Goal: Complete application form: Complete application form

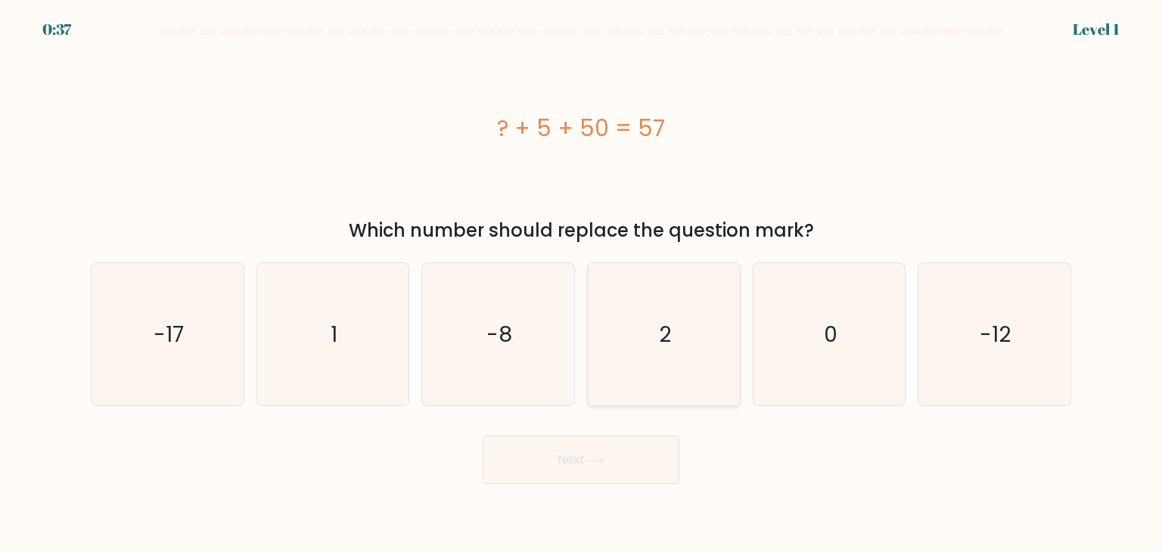
click at [617, 320] on icon "2" at bounding box center [663, 334] width 142 height 142
click at [582, 284] on input "d. 2" at bounding box center [581, 280] width 1 height 8
radio input "true"
click at [602, 453] on button "Next" at bounding box center [581, 460] width 197 height 48
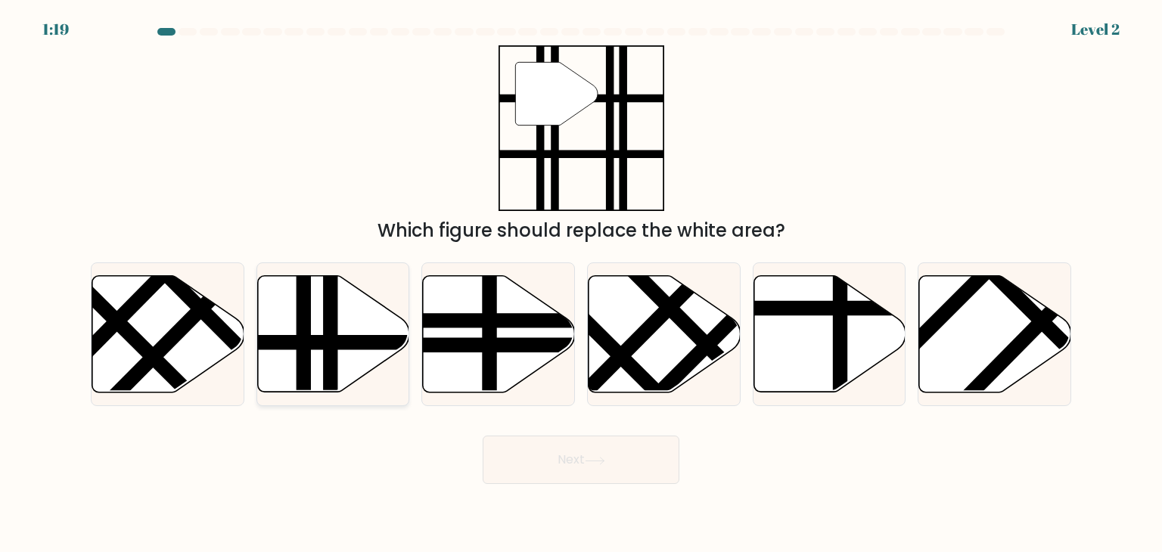
click at [303, 315] on line at bounding box center [303, 397] width 0 height 306
click at [581, 284] on input "b." at bounding box center [581, 280] width 1 height 8
radio input "true"
click at [551, 467] on button "Next" at bounding box center [581, 460] width 197 height 48
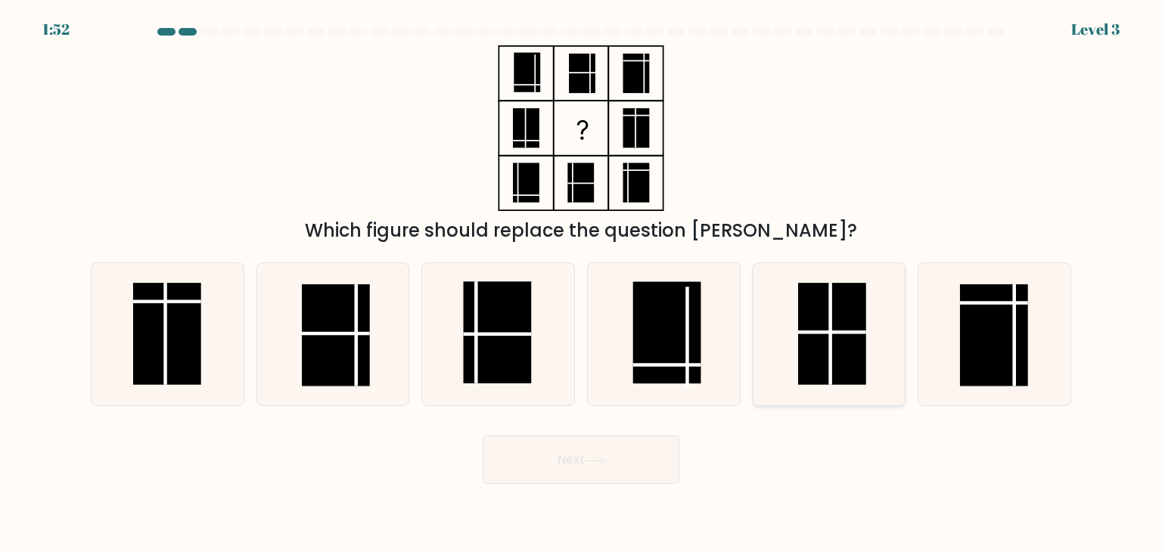
click at [802, 361] on rect at bounding box center [832, 334] width 68 height 102
click at [582, 284] on input "e." at bounding box center [581, 280] width 1 height 8
radio input "true"
click at [660, 473] on button "Next" at bounding box center [581, 460] width 197 height 48
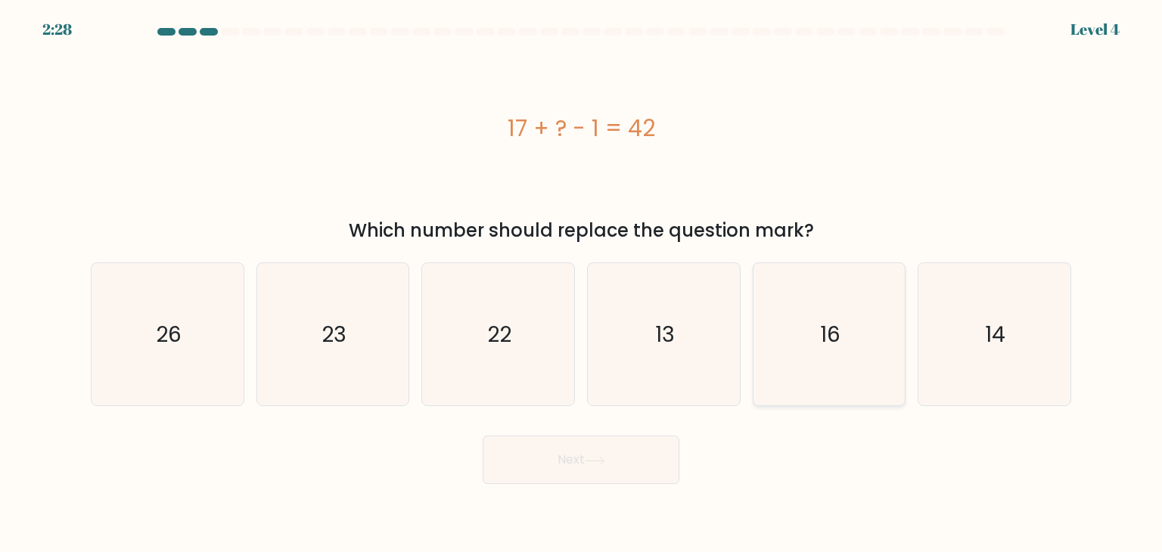
click at [814, 328] on icon "16" at bounding box center [829, 334] width 142 height 142
click at [582, 284] on input "e. 16" at bounding box center [581, 280] width 1 height 8
radio input "true"
click at [160, 322] on text "26" at bounding box center [169, 334] width 26 height 30
click at [581, 284] on input "a. 26" at bounding box center [581, 280] width 1 height 8
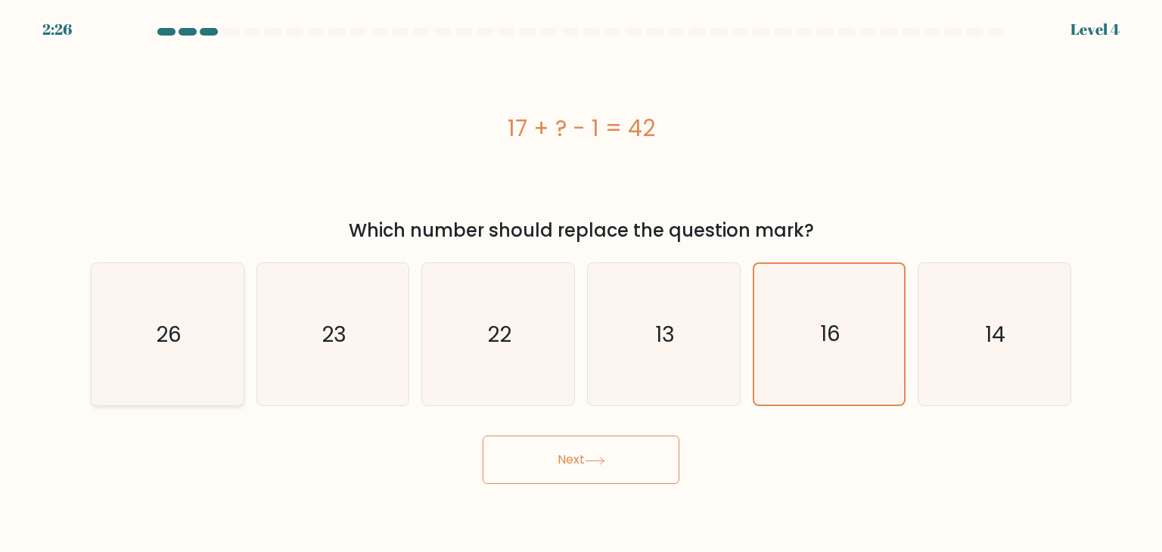
radio input "true"
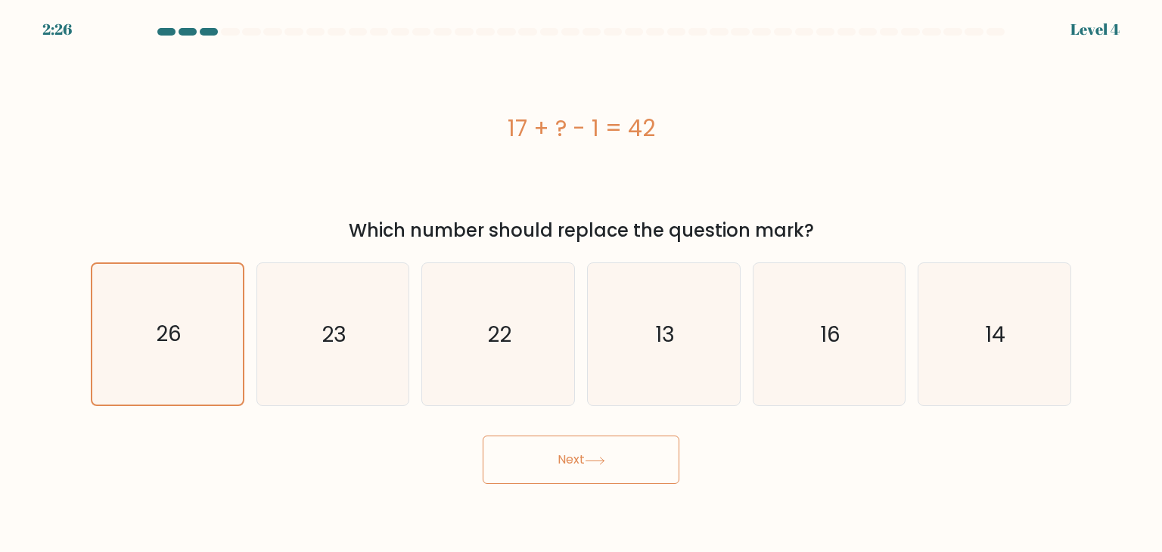
click at [512, 449] on button "Next" at bounding box center [581, 460] width 197 height 48
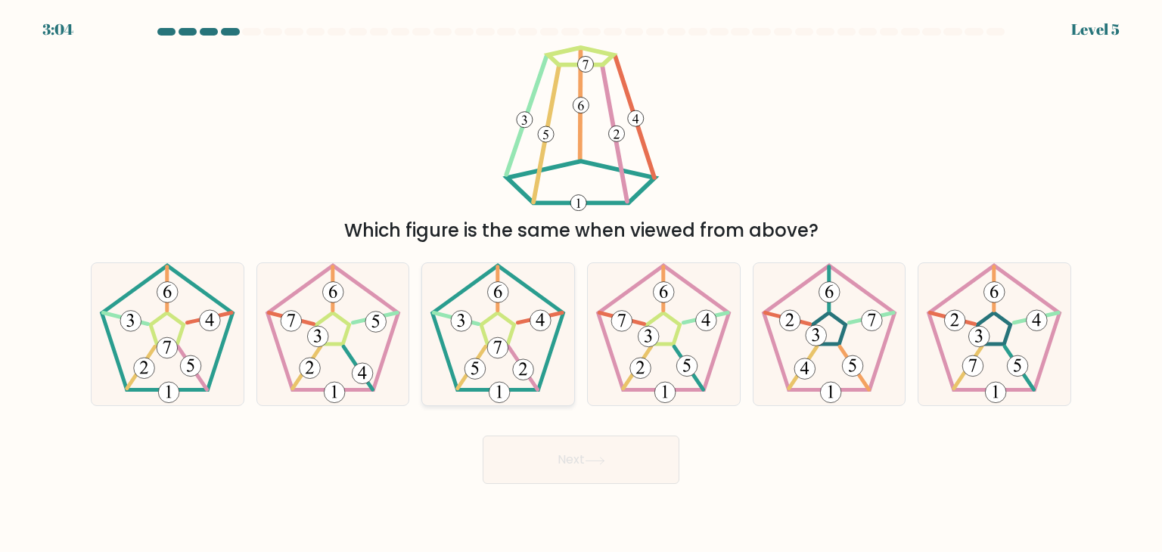
click at [506, 303] on icon at bounding box center [498, 334] width 142 height 142
click at [581, 284] on input "c." at bounding box center [581, 280] width 1 height 8
radio input "true"
click at [569, 470] on button "Next" at bounding box center [581, 460] width 197 height 48
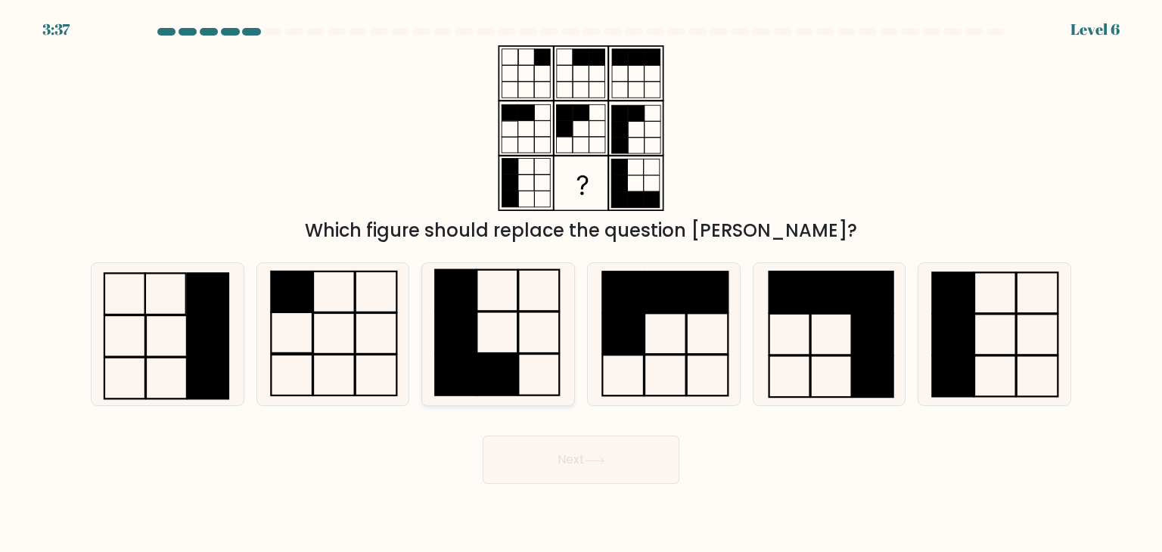
click at [496, 285] on icon at bounding box center [498, 334] width 142 height 142
click at [581, 284] on input "c." at bounding box center [581, 280] width 1 height 8
radio input "true"
click at [604, 449] on button "Next" at bounding box center [581, 460] width 197 height 48
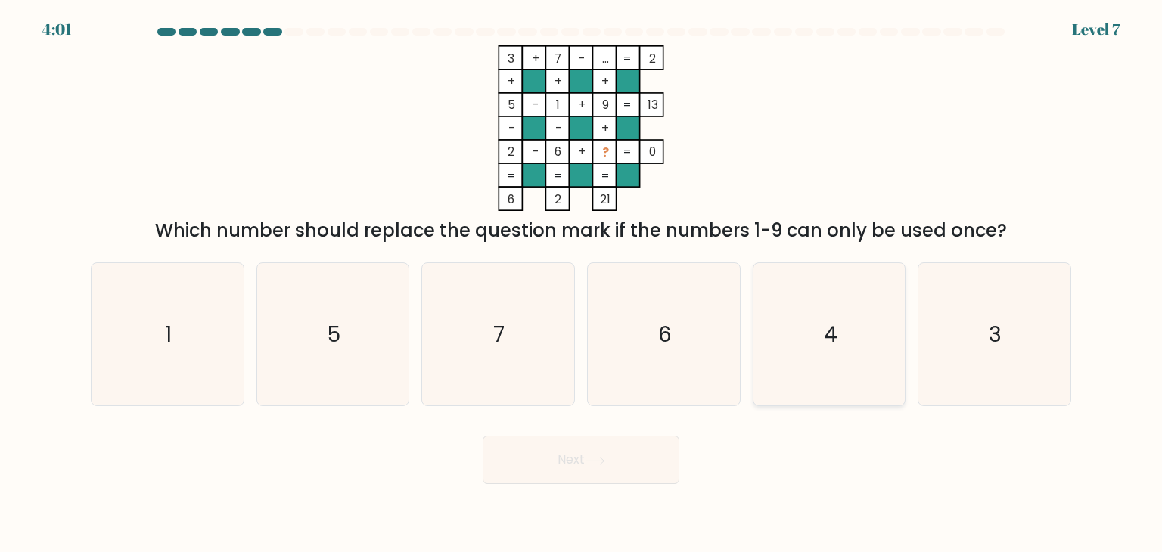
click at [860, 339] on icon "4" at bounding box center [829, 334] width 142 height 142
click at [582, 284] on input "e. 4" at bounding box center [581, 280] width 1 height 8
radio input "true"
click at [645, 443] on button "Next" at bounding box center [581, 460] width 197 height 48
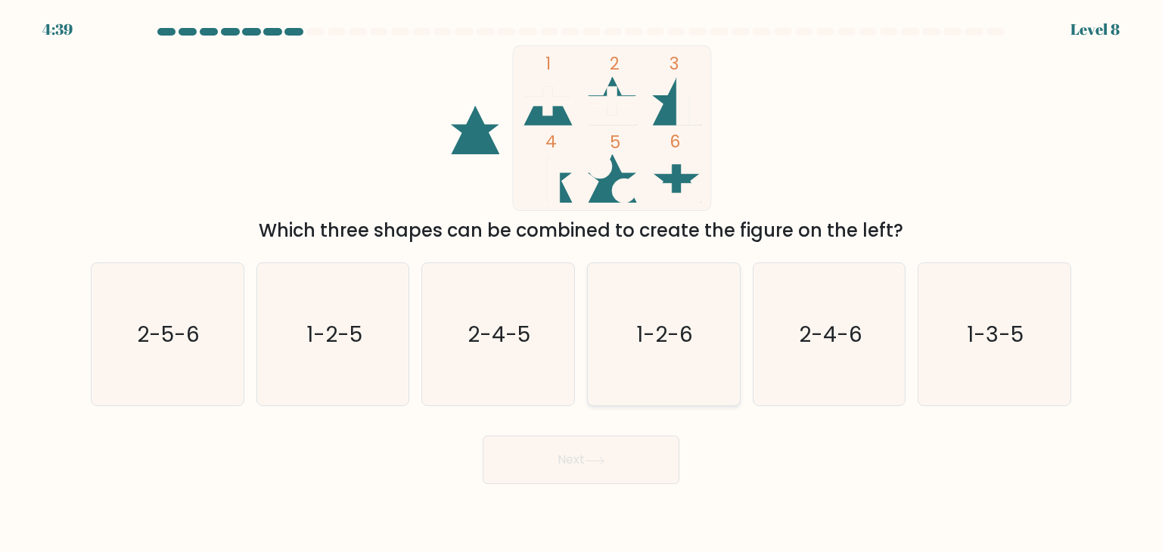
click at [717, 370] on icon "1-2-6" at bounding box center [663, 334] width 142 height 142
click at [582, 284] on input "d. 1-2-6" at bounding box center [581, 280] width 1 height 8
radio input "true"
click at [649, 443] on button "Next" at bounding box center [581, 460] width 197 height 48
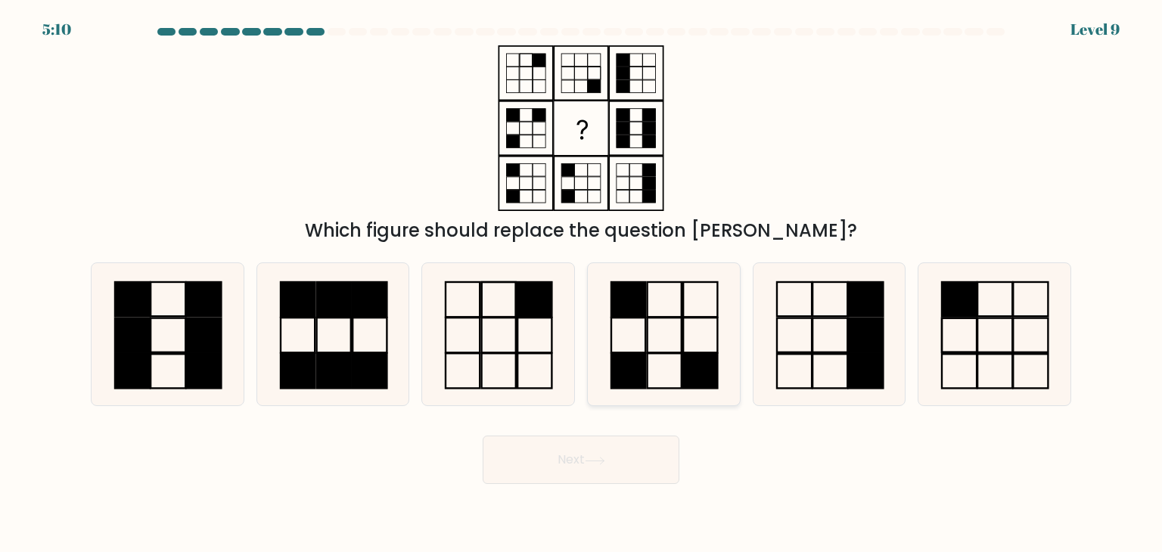
click at [720, 339] on icon at bounding box center [663, 334] width 142 height 142
click at [582, 284] on input "d." at bounding box center [581, 280] width 1 height 8
radio input "true"
click at [602, 470] on button "Next" at bounding box center [581, 460] width 197 height 48
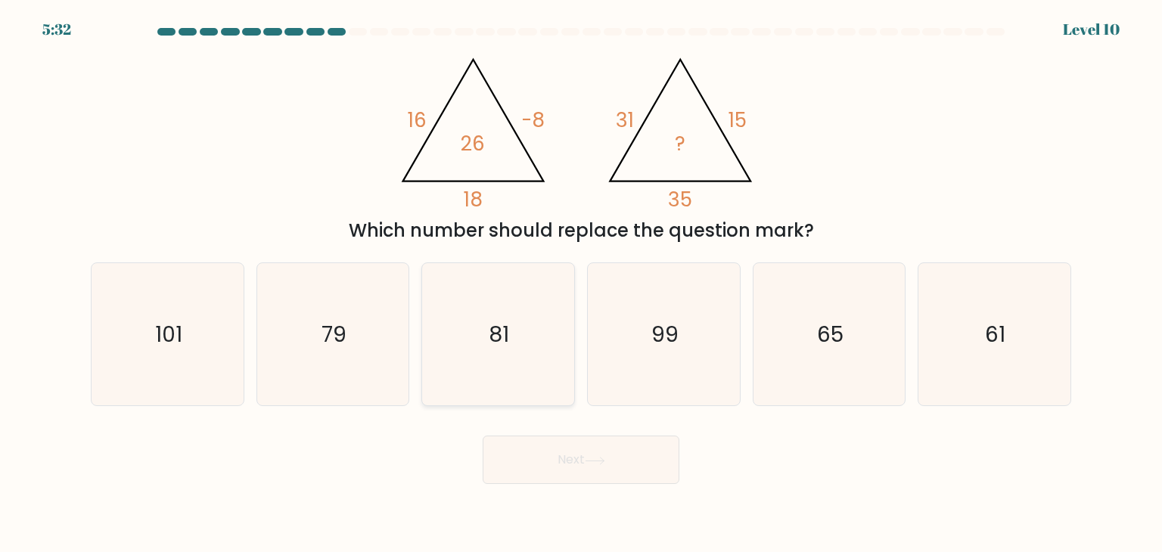
click at [485, 354] on icon "81" at bounding box center [498, 334] width 142 height 142
click at [581, 284] on input "c. 81" at bounding box center [581, 280] width 1 height 8
radio input "true"
click at [557, 432] on div "Next" at bounding box center [581, 454] width 999 height 60
click at [566, 446] on button "Next" at bounding box center [581, 460] width 197 height 48
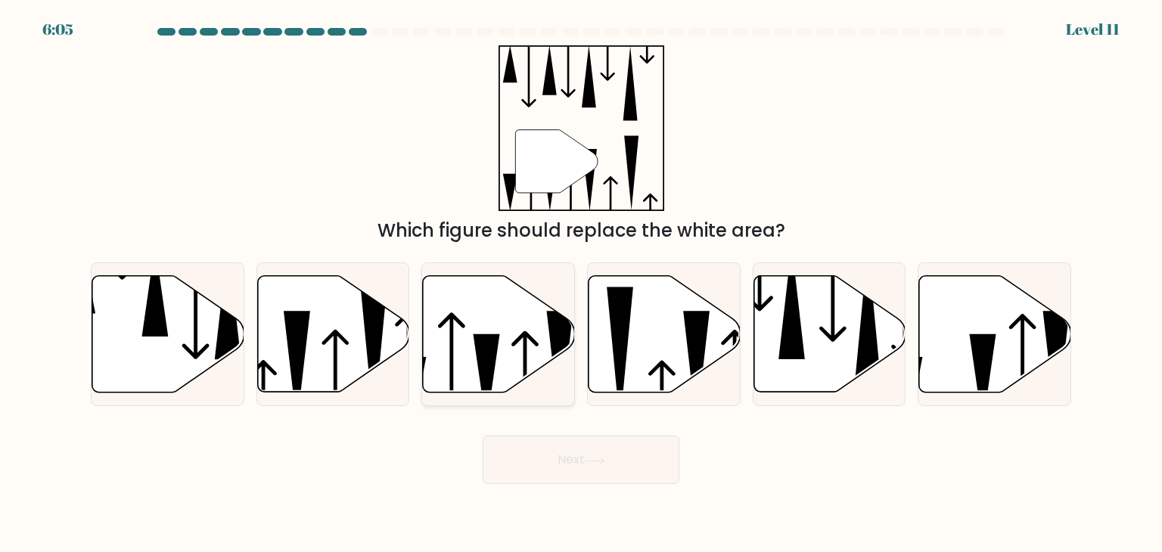
click at [498, 353] on icon at bounding box center [499, 334] width 152 height 117
click at [581, 284] on input "c." at bounding box center [581, 280] width 1 height 8
radio input "true"
click at [600, 464] on icon at bounding box center [595, 461] width 20 height 8
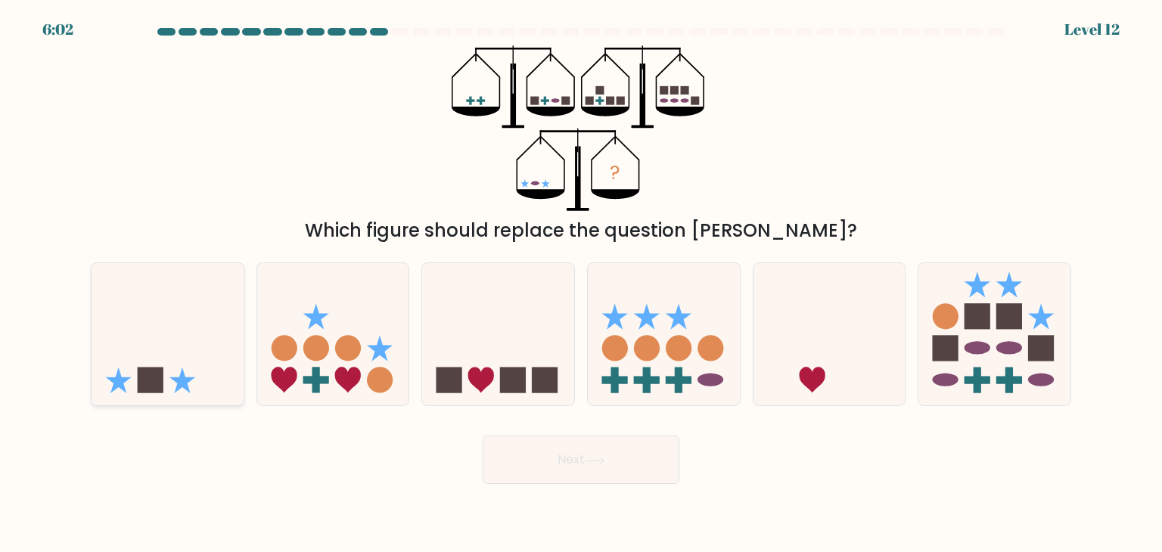
click at [169, 344] on icon at bounding box center [168, 335] width 152 height 126
click at [581, 284] on input "a." at bounding box center [581, 280] width 1 height 8
radio input "true"
click at [589, 457] on icon at bounding box center [595, 461] width 20 height 8
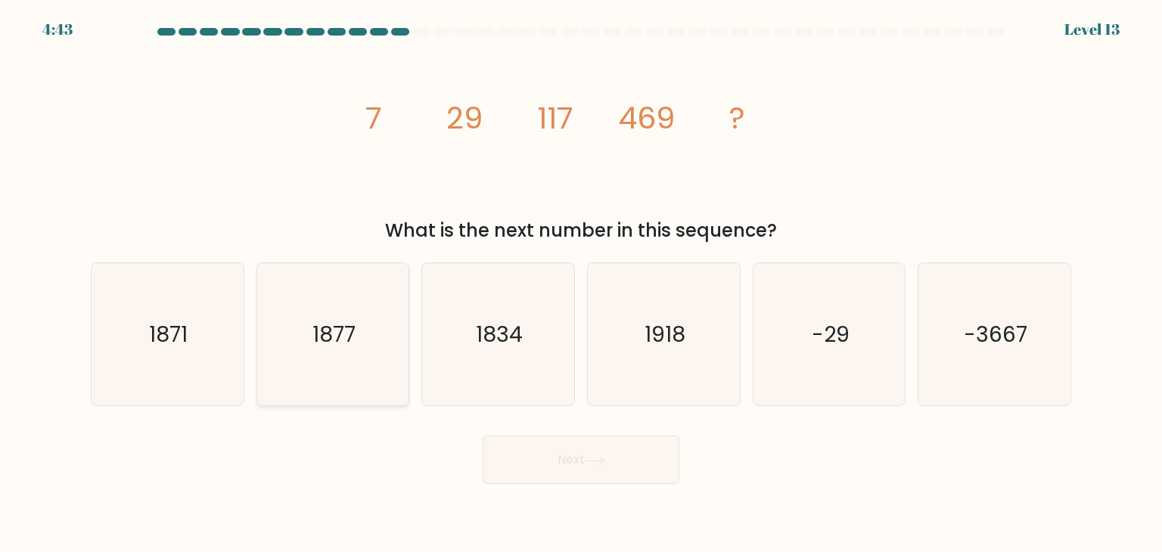
click at [334, 305] on icon "1877" at bounding box center [333, 334] width 142 height 142
click at [581, 284] on input "b. 1877" at bounding box center [581, 280] width 1 height 8
radio input "true"
click at [538, 444] on button "Next" at bounding box center [581, 460] width 197 height 48
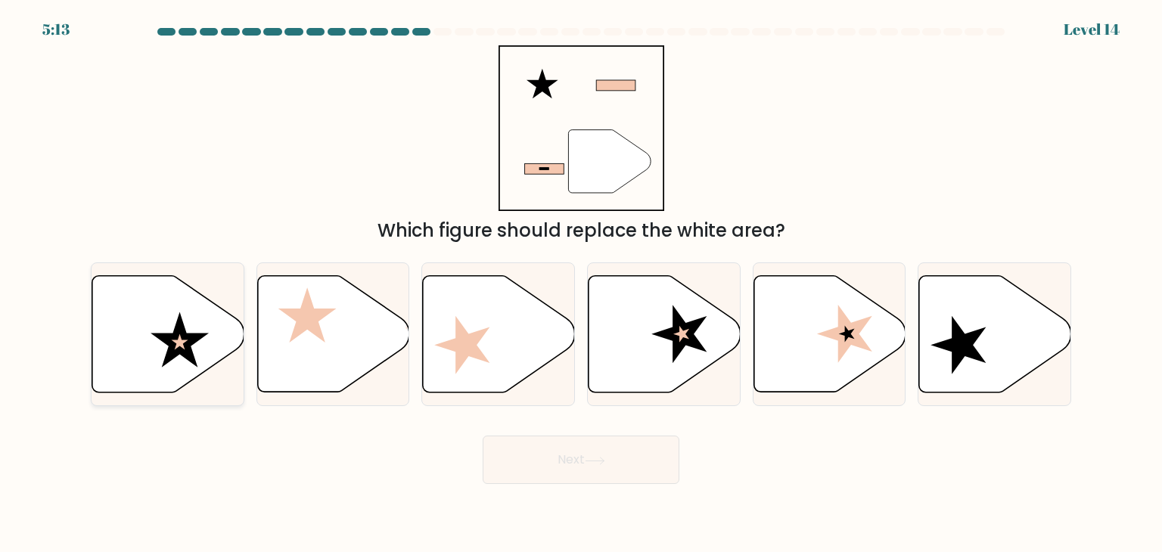
click at [204, 357] on icon at bounding box center [168, 334] width 152 height 117
click at [581, 284] on input "a." at bounding box center [581, 280] width 1 height 8
radio input "true"
click at [632, 473] on button "Next" at bounding box center [581, 460] width 197 height 48
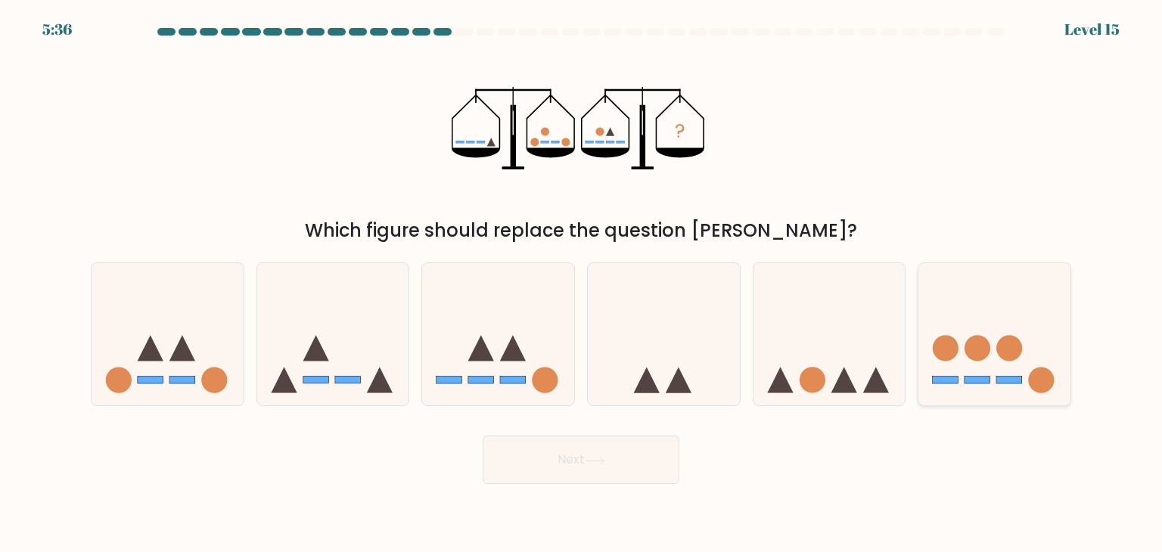
click at [968, 331] on icon at bounding box center [995, 335] width 152 height 126
click at [582, 284] on input "f." at bounding box center [581, 280] width 1 height 8
radio input "true"
click at [624, 458] on button "Next" at bounding box center [581, 460] width 197 height 48
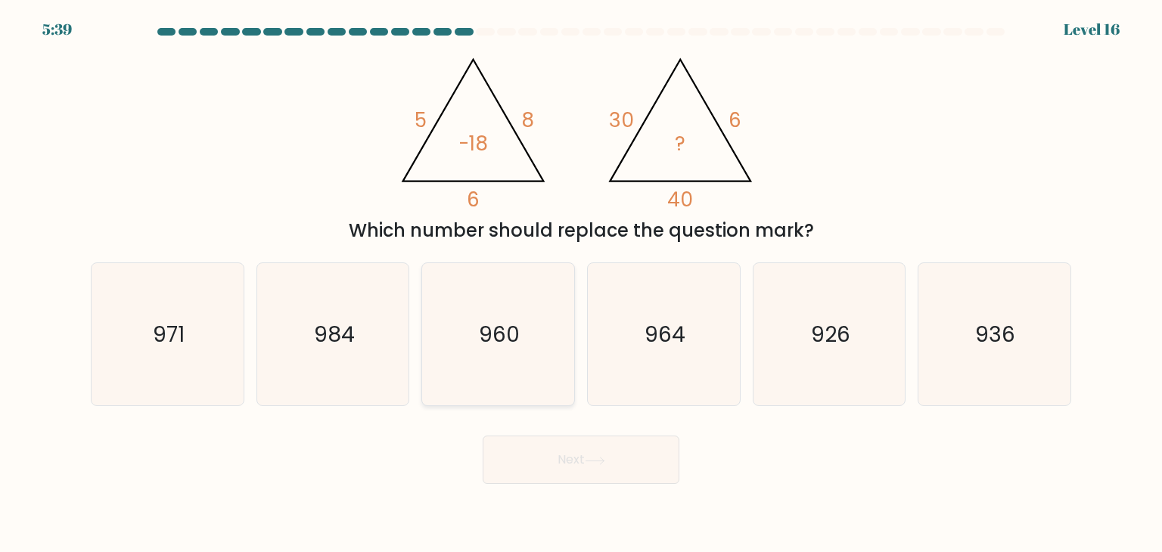
click at [499, 313] on icon "960" at bounding box center [498, 334] width 142 height 142
click at [581, 284] on input "c. 960" at bounding box center [581, 280] width 1 height 8
radio input "true"
click at [570, 453] on button "Next" at bounding box center [581, 460] width 197 height 48
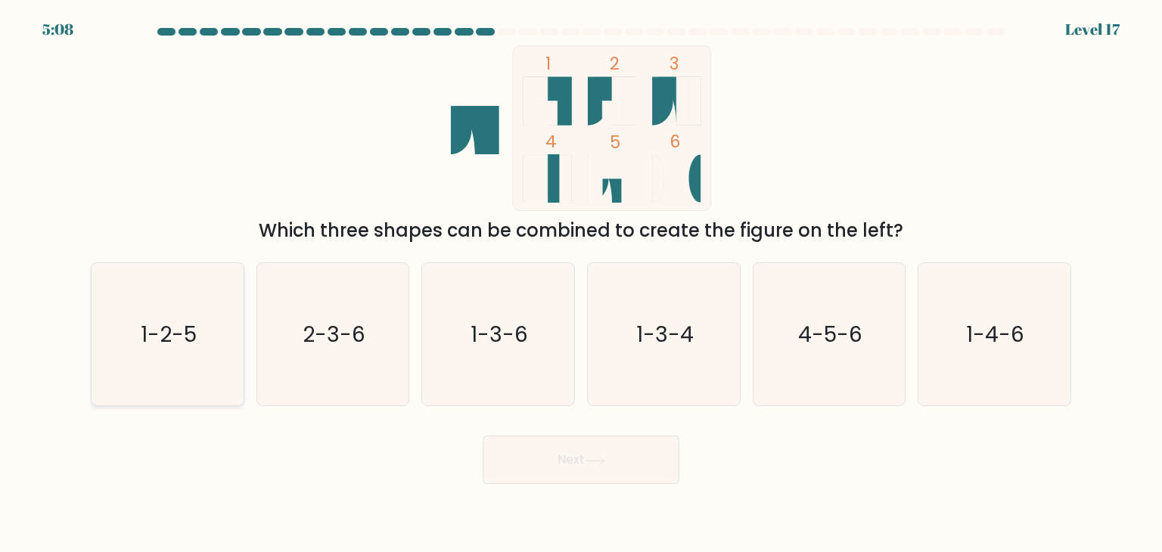
click at [162, 343] on text "1-2-5" at bounding box center [169, 334] width 56 height 30
click at [581, 284] on input "a. 1-2-5" at bounding box center [581, 280] width 1 height 8
radio input "true"
click at [583, 446] on button "Next" at bounding box center [581, 460] width 197 height 48
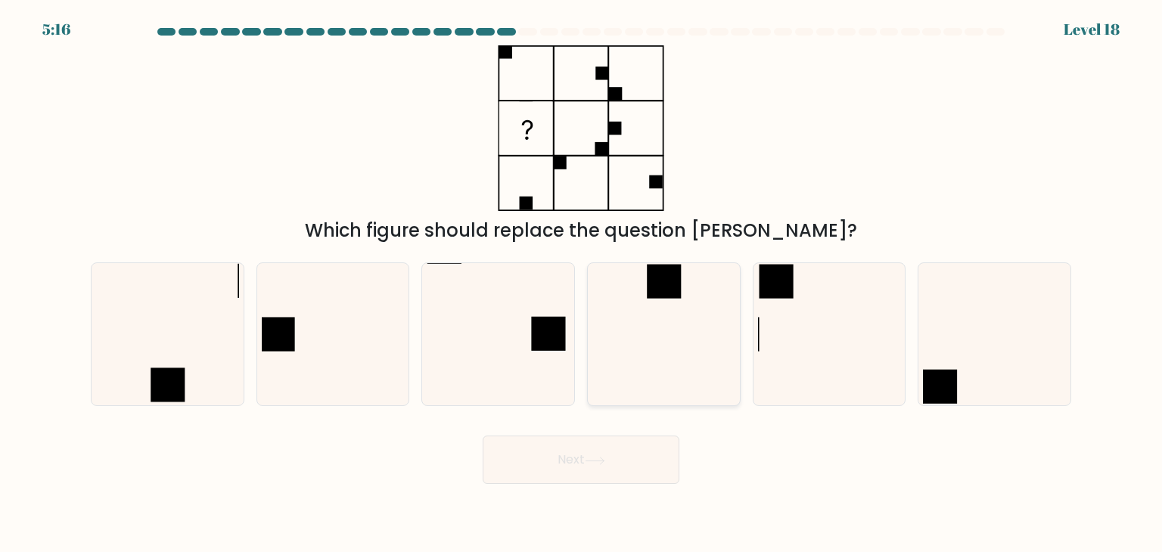
click at [655, 341] on icon at bounding box center [663, 334] width 142 height 142
click at [582, 284] on input "d." at bounding box center [581, 280] width 1 height 8
radio input "true"
click at [637, 466] on button "Next" at bounding box center [581, 460] width 197 height 48
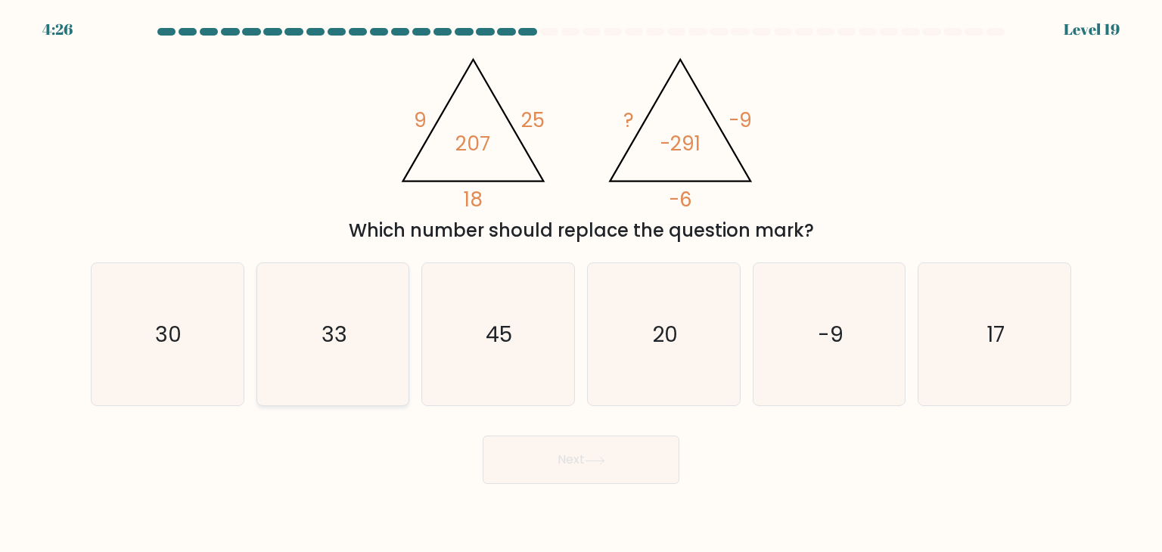
click at [357, 351] on icon "33" at bounding box center [333, 334] width 142 height 142
click at [581, 284] on input "b. 33" at bounding box center [581, 280] width 1 height 8
radio input "true"
click at [562, 468] on button "Next" at bounding box center [581, 460] width 197 height 48
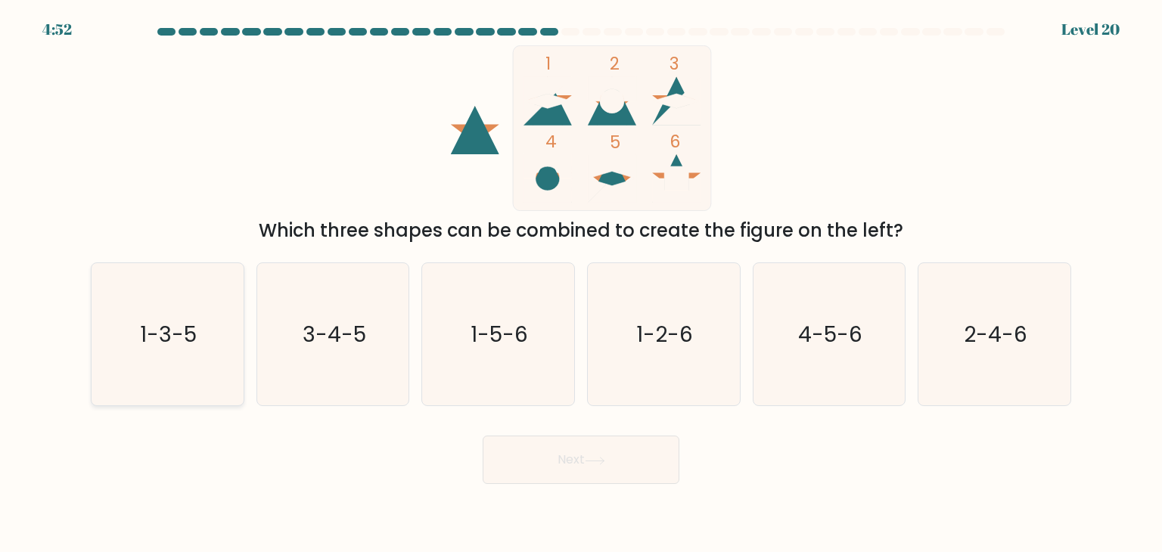
click at [188, 352] on icon "1-3-5" at bounding box center [167, 334] width 142 height 142
click at [581, 284] on input "a. 1-3-5" at bounding box center [581, 280] width 1 height 8
radio input "true"
click at [495, 449] on button "Next" at bounding box center [581, 460] width 197 height 48
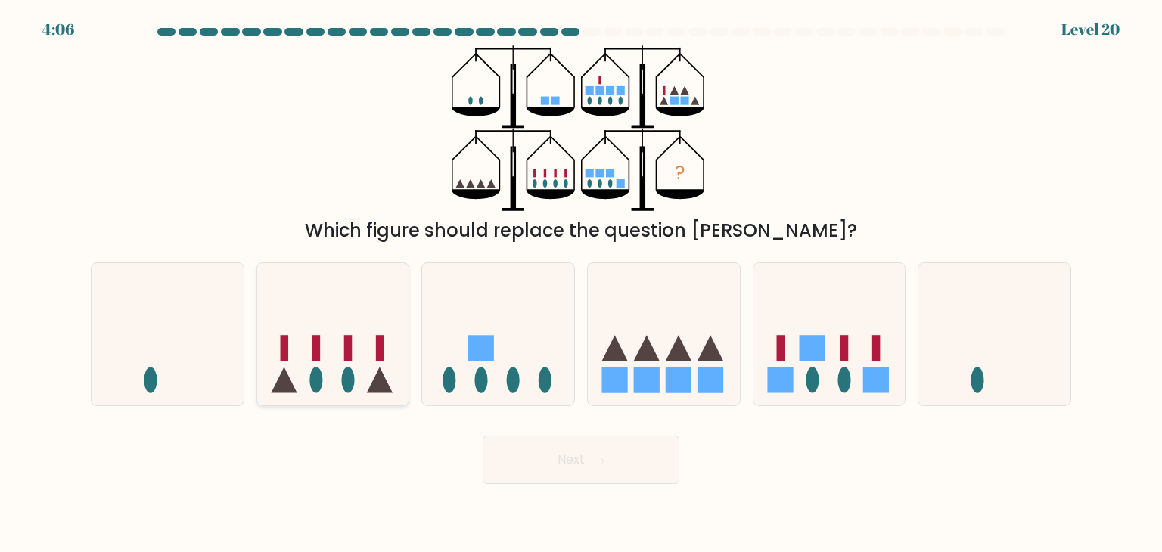
click at [313, 334] on icon at bounding box center [333, 335] width 152 height 126
click at [581, 284] on input "b." at bounding box center [581, 280] width 1 height 8
radio input "true"
click at [603, 463] on icon at bounding box center [595, 461] width 20 height 8
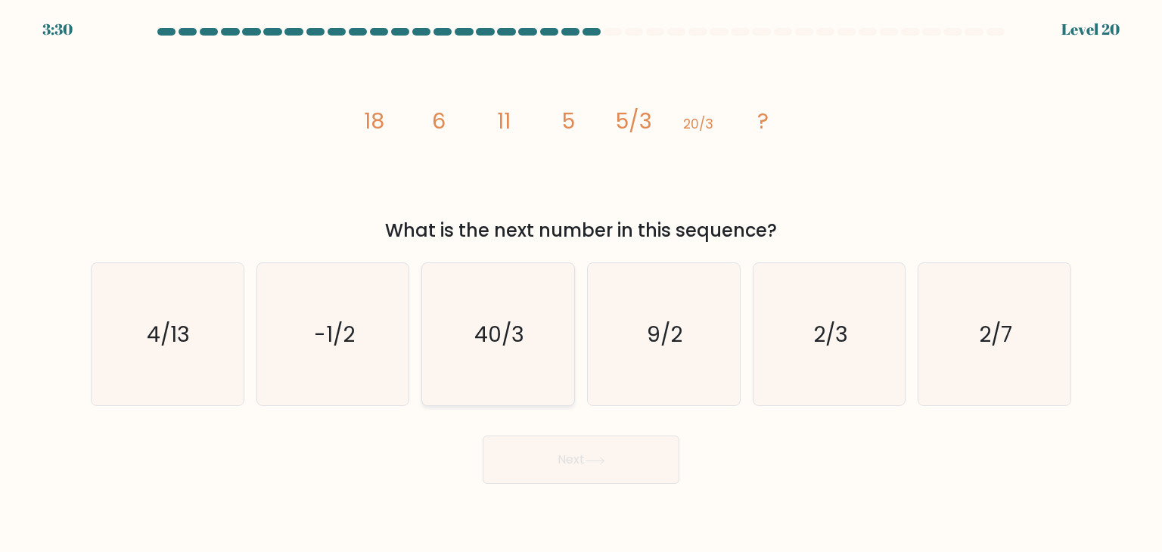
click at [478, 336] on text "40/3" at bounding box center [500, 334] width 50 height 30
click at [581, 284] on input "c. 40/3" at bounding box center [581, 280] width 1 height 8
radio input "true"
click at [552, 453] on button "Next" at bounding box center [581, 460] width 197 height 48
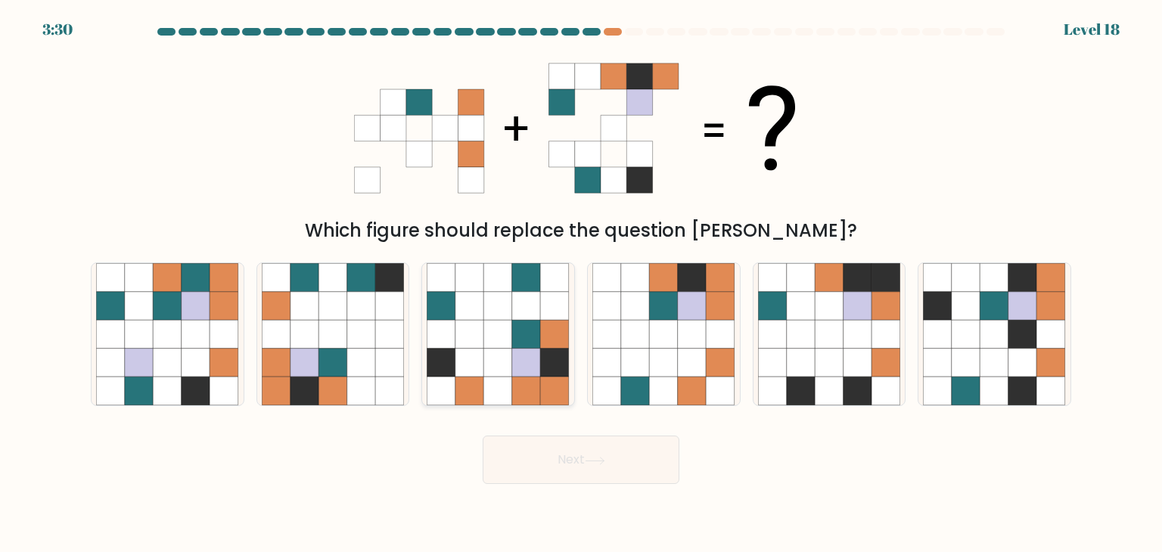
click at [500, 359] on icon at bounding box center [498, 363] width 29 height 29
click at [581, 284] on input "c." at bounding box center [581, 280] width 1 height 8
radio input "true"
click at [564, 446] on button "Next" at bounding box center [581, 460] width 197 height 48
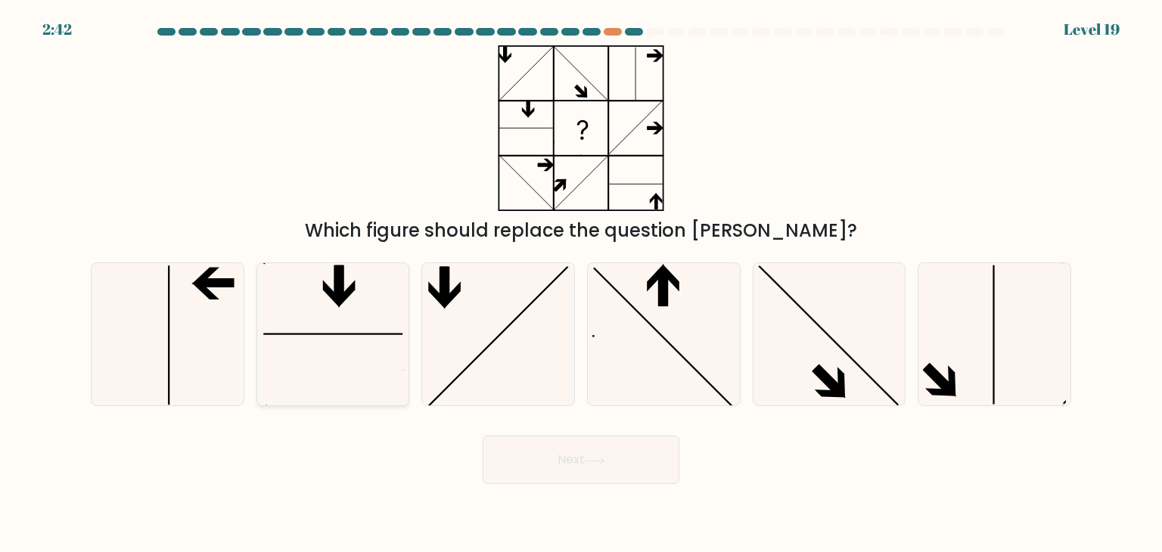
click at [385, 350] on icon at bounding box center [333, 334] width 142 height 142
click at [581, 284] on input "b." at bounding box center [581, 280] width 1 height 8
radio input "true"
click at [602, 464] on icon at bounding box center [595, 461] width 20 height 8
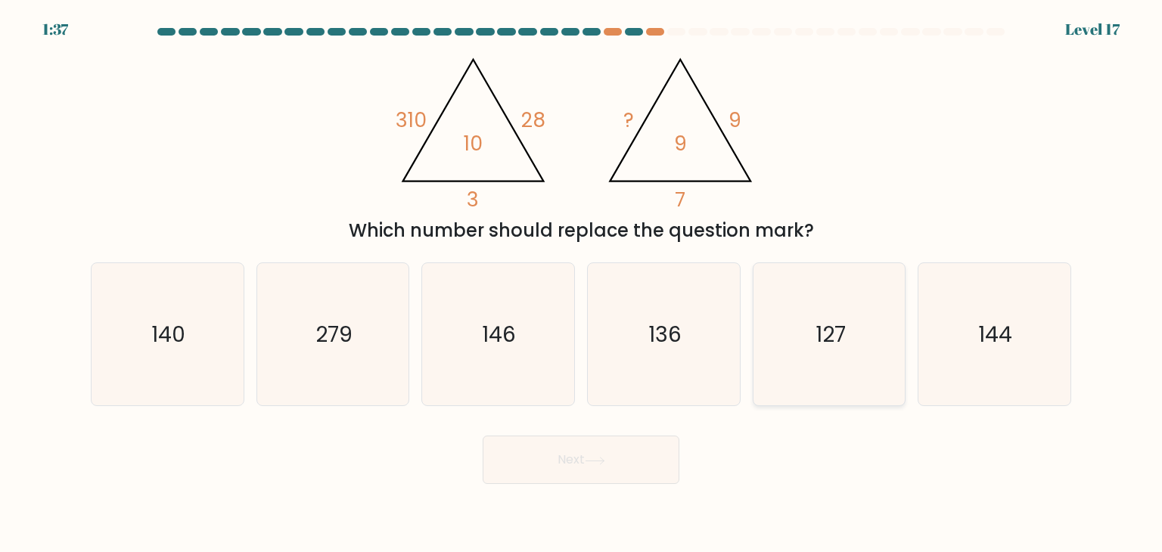
click at [847, 344] on icon "127" at bounding box center [829, 334] width 142 height 142
click at [582, 284] on input "e. 127" at bounding box center [581, 280] width 1 height 8
radio input "true"
click at [536, 473] on button "Next" at bounding box center [581, 460] width 197 height 48
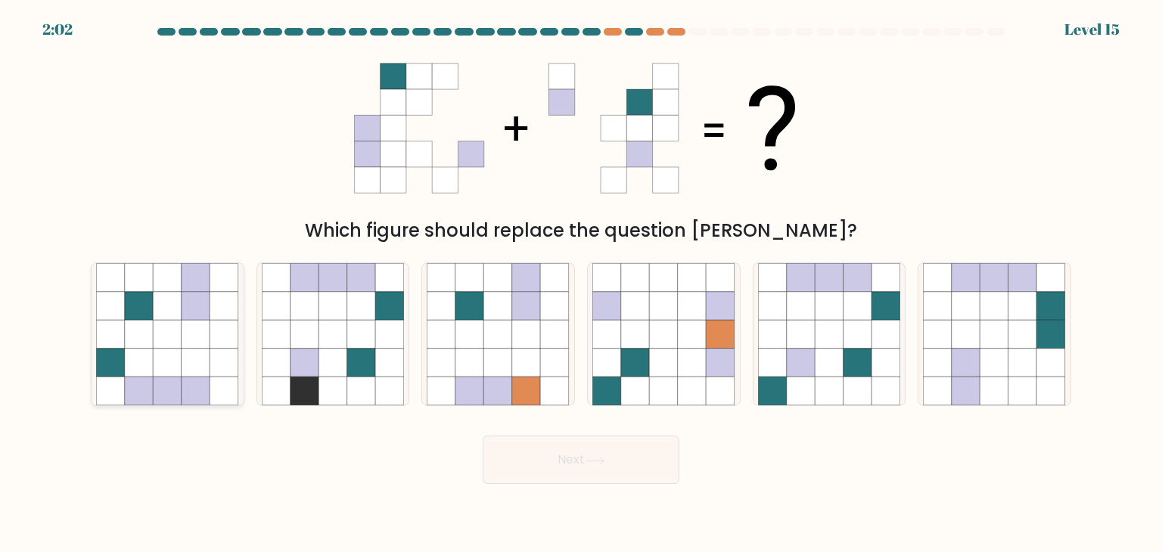
click at [201, 323] on icon at bounding box center [196, 334] width 29 height 29
click at [581, 284] on input "a." at bounding box center [581, 280] width 1 height 8
radio input "true"
click at [600, 473] on button "Next" at bounding box center [581, 460] width 197 height 48
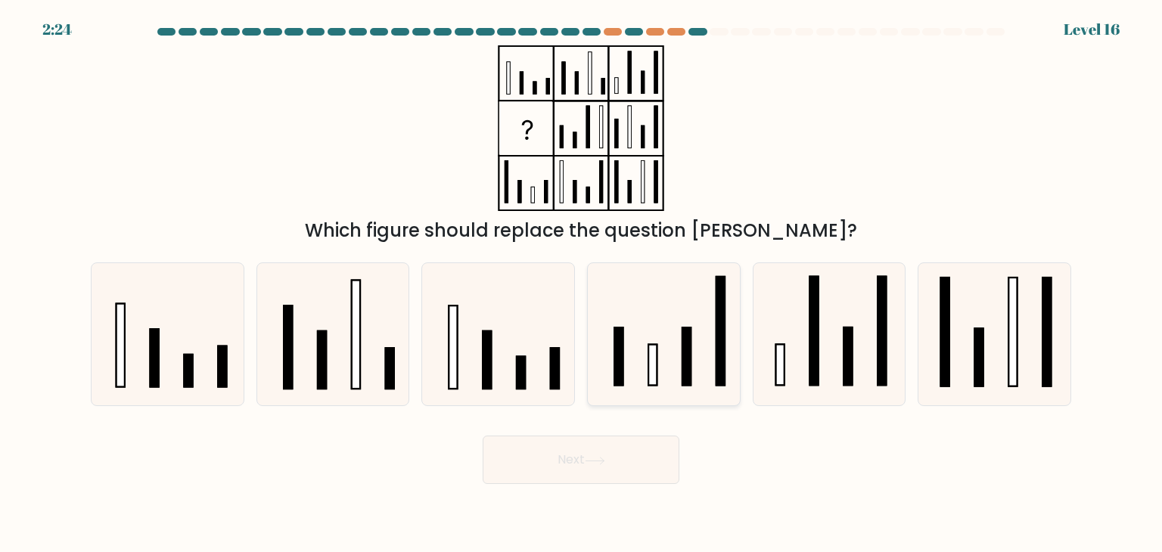
click at [690, 346] on rect at bounding box center [687, 357] width 8 height 58
click at [582, 284] on input "d." at bounding box center [581, 280] width 1 height 8
radio input "true"
click at [627, 472] on button "Next" at bounding box center [581, 460] width 197 height 48
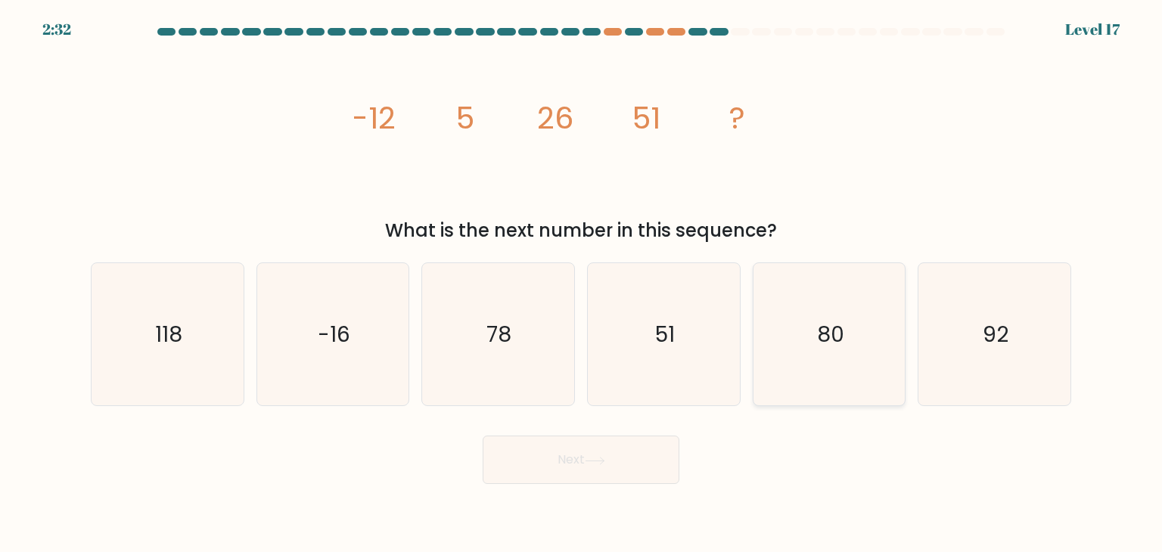
click at [785, 357] on icon "80" at bounding box center [829, 334] width 142 height 142
click at [582, 284] on input "e. 80" at bounding box center [581, 280] width 1 height 8
radio input "true"
click at [655, 458] on button "Next" at bounding box center [581, 460] width 197 height 48
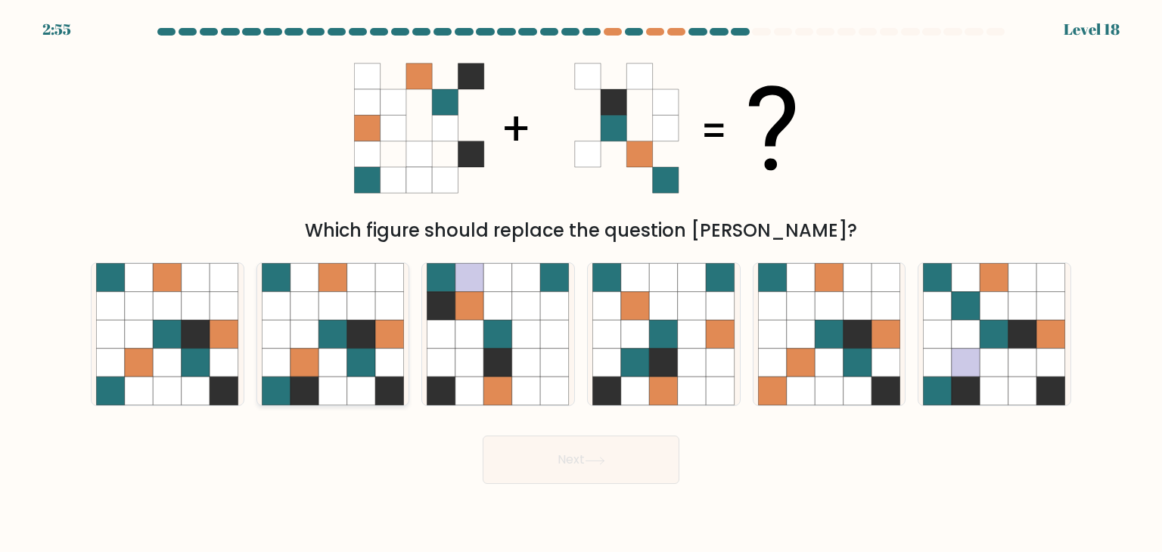
click at [375, 352] on icon at bounding box center [361, 363] width 29 height 29
click at [581, 284] on input "b." at bounding box center [581, 280] width 1 height 8
radio input "true"
click at [493, 438] on button "Next" at bounding box center [581, 460] width 197 height 48
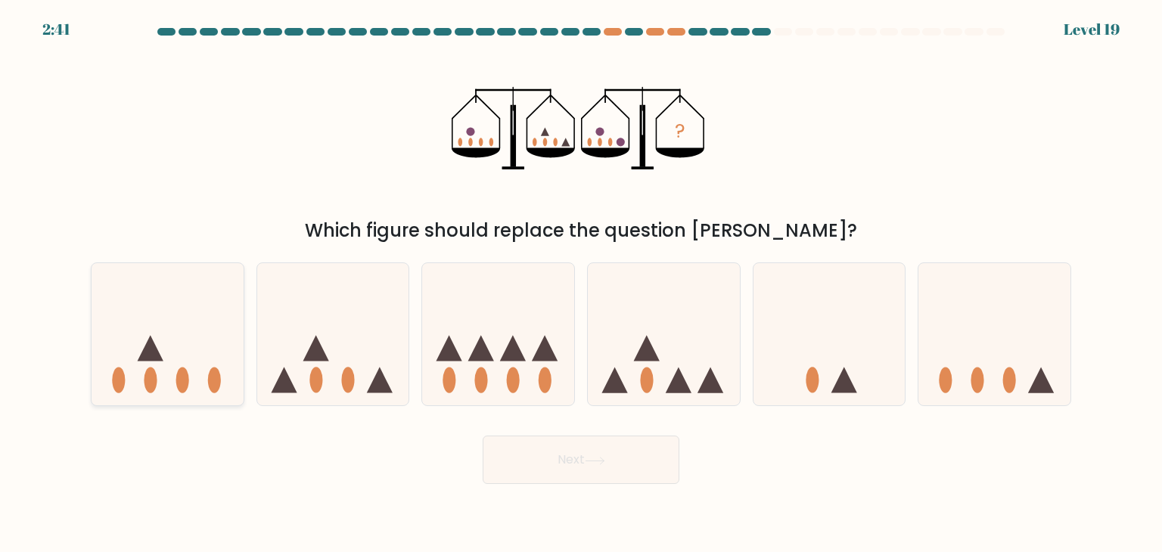
click at [176, 328] on icon at bounding box center [168, 335] width 152 height 126
click at [581, 284] on input "a." at bounding box center [581, 280] width 1 height 8
radio input "true"
click at [592, 462] on icon at bounding box center [595, 461] width 20 height 8
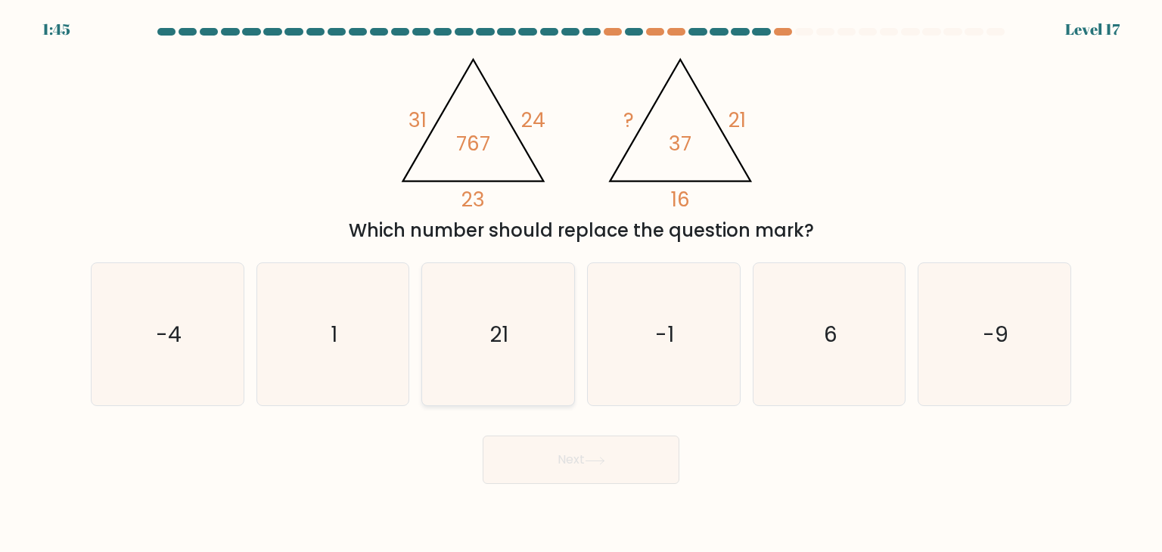
click at [494, 352] on icon "21" at bounding box center [498, 334] width 142 height 142
click at [581, 284] on input "c. 21" at bounding box center [581, 280] width 1 height 8
radio input "true"
click at [601, 473] on button "Next" at bounding box center [581, 460] width 197 height 48
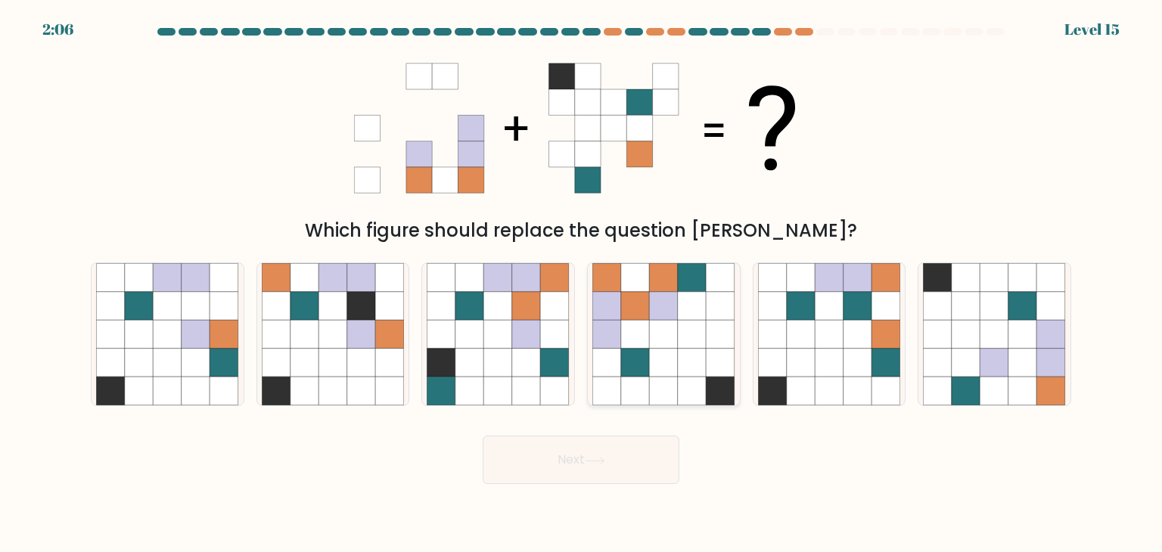
click at [683, 380] on icon at bounding box center [692, 392] width 29 height 29
click at [582, 284] on input "d." at bounding box center [581, 280] width 1 height 8
radio input "true"
click at [621, 477] on button "Next" at bounding box center [581, 460] width 197 height 48
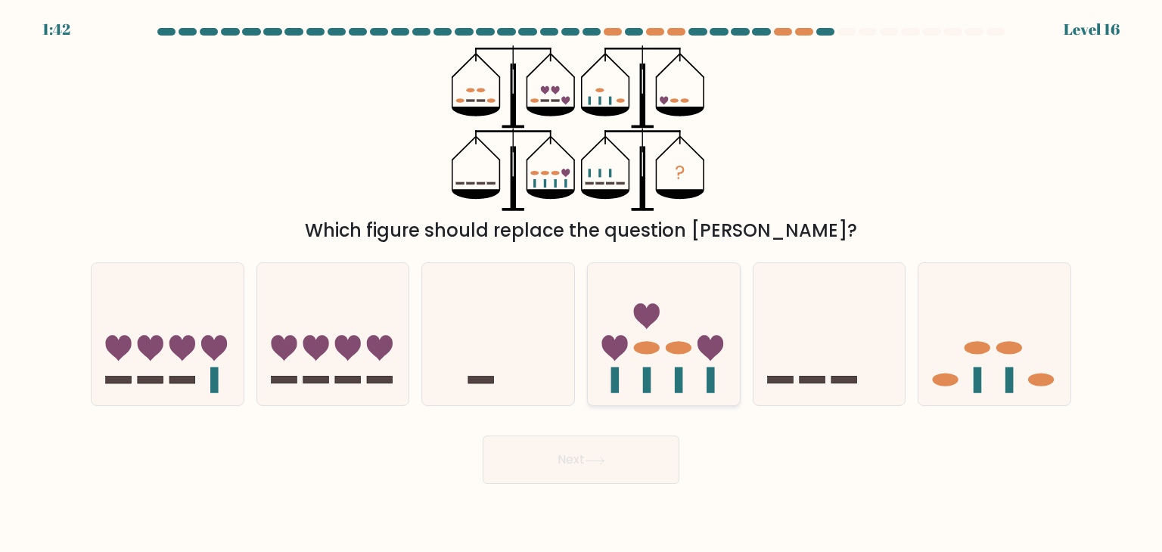
click at [676, 365] on icon at bounding box center [664, 335] width 152 height 126
click at [582, 284] on input "d." at bounding box center [581, 280] width 1 height 8
radio input "true"
click at [627, 467] on button "Next" at bounding box center [581, 460] width 197 height 48
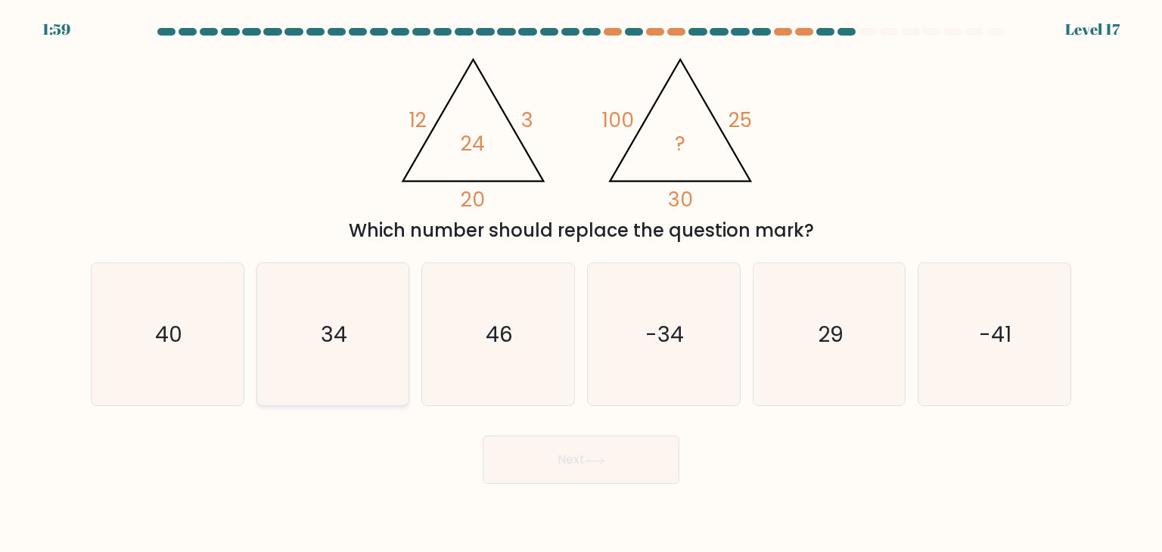
click at [351, 340] on icon "34" at bounding box center [333, 334] width 142 height 142
click at [581, 284] on input "b. 34" at bounding box center [581, 280] width 1 height 8
radio input "true"
click at [573, 456] on button "Next" at bounding box center [581, 460] width 197 height 48
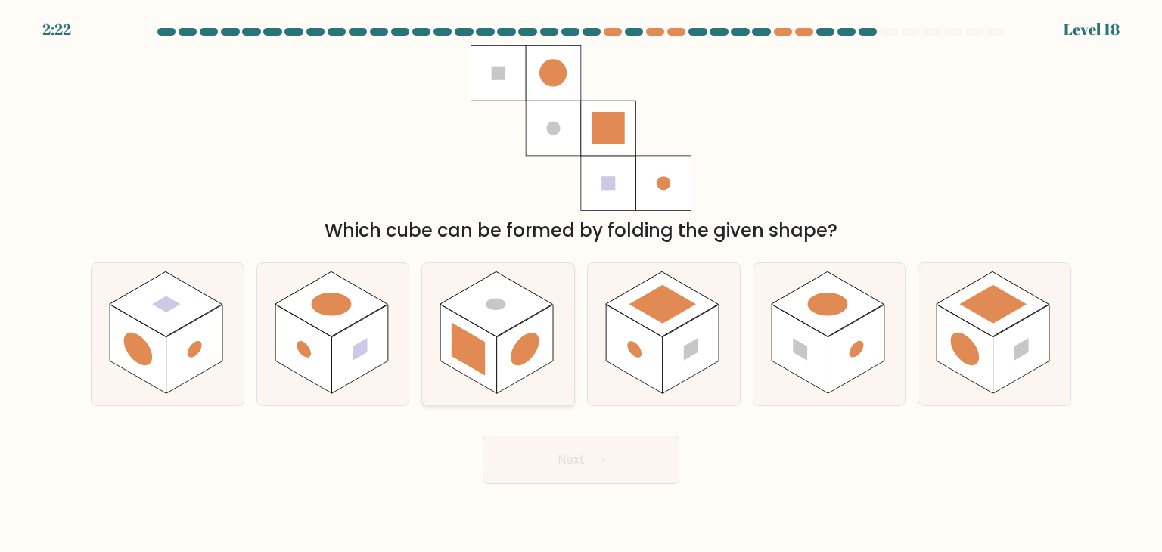
click at [508, 349] on rect at bounding box center [525, 349] width 57 height 89
click at [581, 284] on input "c." at bounding box center [581, 280] width 1 height 8
radio input "true"
click at [645, 476] on button "Next" at bounding box center [581, 460] width 197 height 48
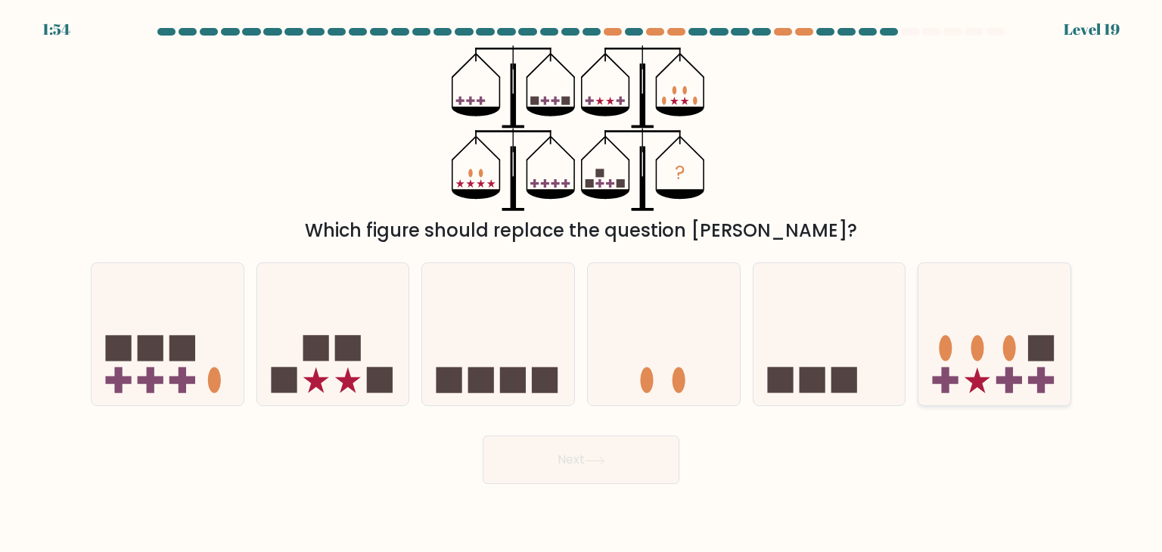
click at [1063, 309] on icon at bounding box center [995, 335] width 152 height 126
click at [582, 284] on input "f." at bounding box center [581, 280] width 1 height 8
radio input "true"
click at [572, 470] on button "Next" at bounding box center [581, 460] width 197 height 48
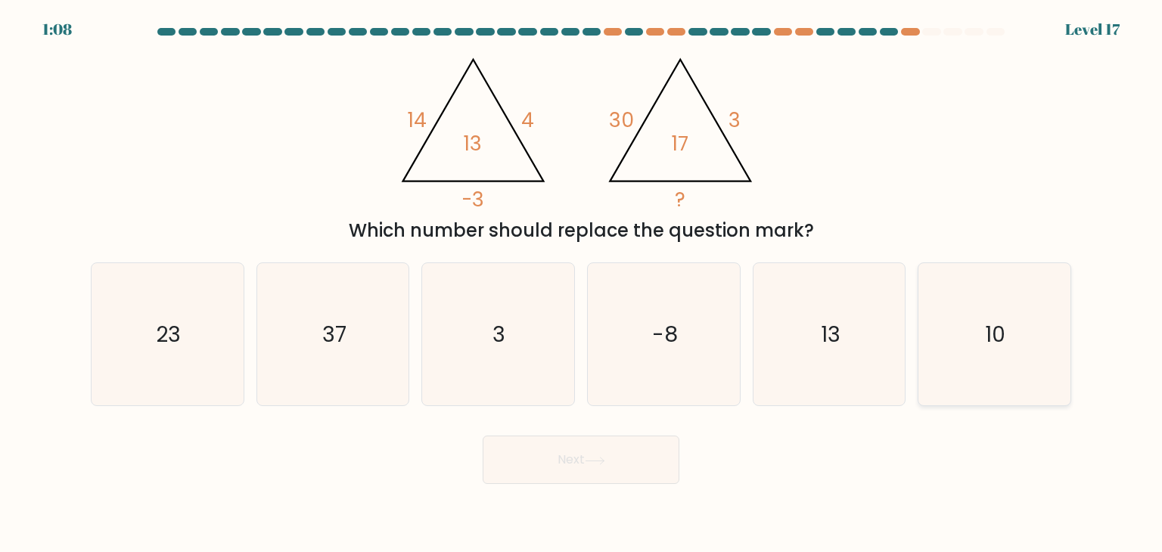
click at [1015, 319] on icon "10" at bounding box center [994, 334] width 142 height 142
click at [582, 284] on input "f. 10" at bounding box center [581, 280] width 1 height 8
radio input "true"
click at [627, 428] on div "Next" at bounding box center [581, 454] width 999 height 60
click at [635, 450] on button "Next" at bounding box center [581, 460] width 197 height 48
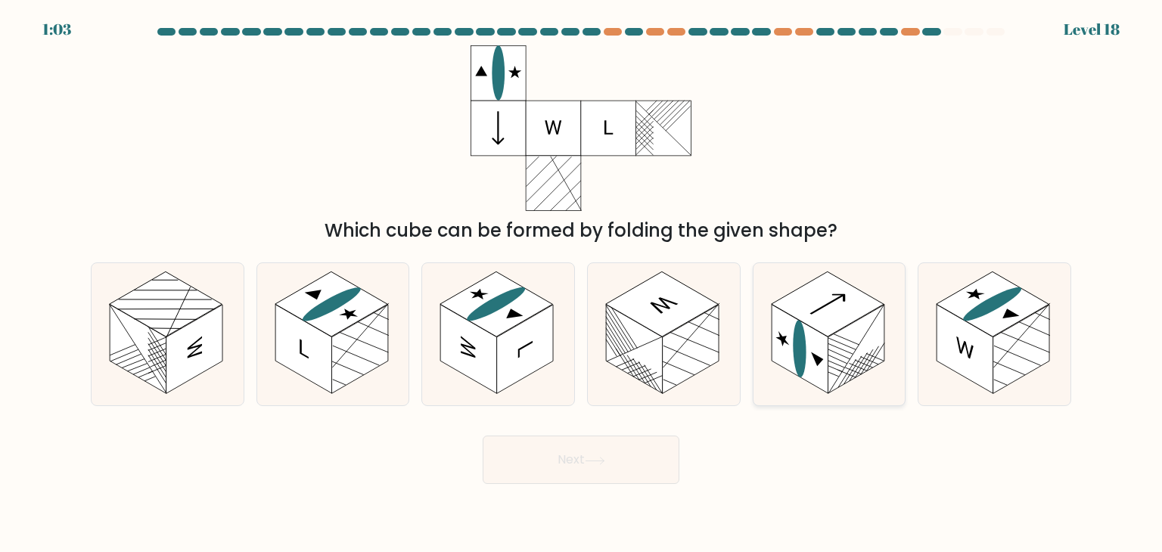
click at [826, 382] on rect at bounding box center [800, 349] width 57 height 89
click at [582, 284] on input "e." at bounding box center [581, 280] width 1 height 8
radio input "true"
click at [616, 471] on button "Next" at bounding box center [581, 460] width 197 height 48
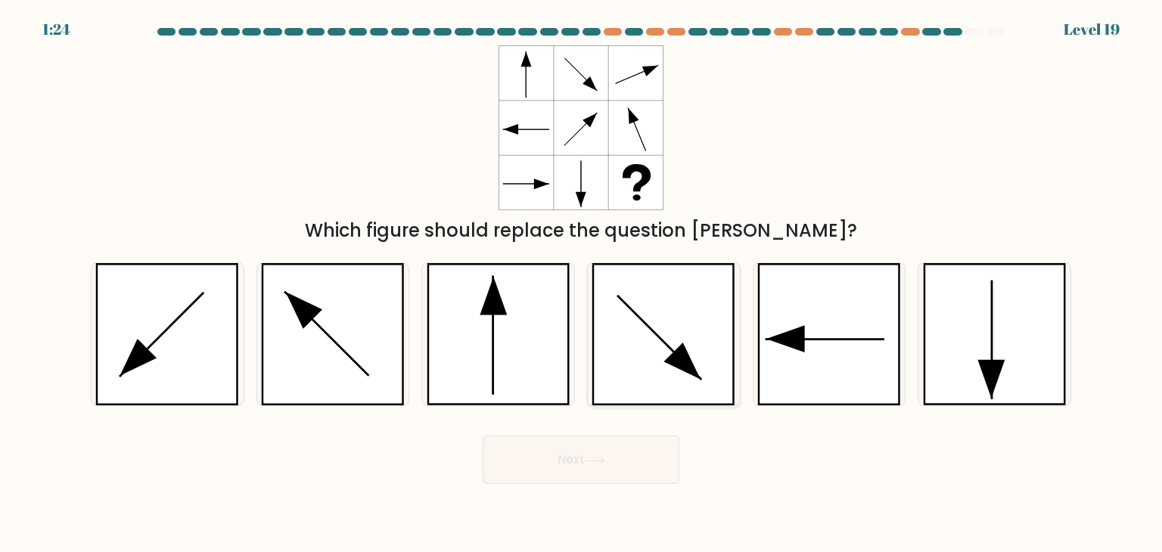
click at [693, 299] on icon at bounding box center [664, 334] width 144 height 142
click at [582, 284] on input "d." at bounding box center [581, 280] width 1 height 8
radio input "true"
click at [599, 461] on icon at bounding box center [595, 460] width 18 height 7
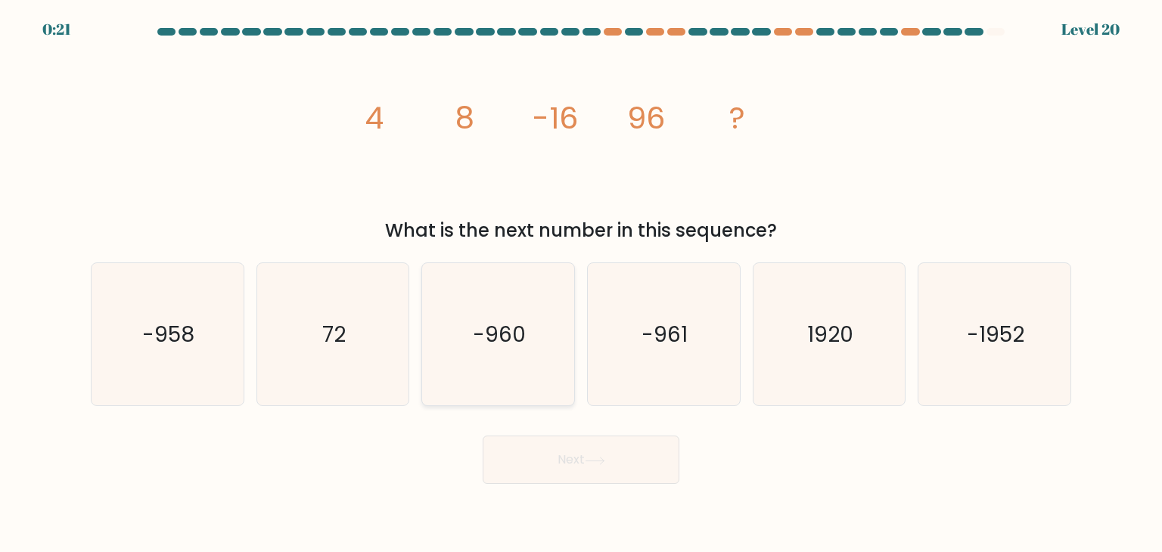
click at [559, 343] on icon "-960" at bounding box center [498, 334] width 142 height 142
click at [581, 284] on input "c. -960" at bounding box center [581, 280] width 1 height 8
radio input "true"
click at [664, 462] on button "Next" at bounding box center [581, 460] width 197 height 48
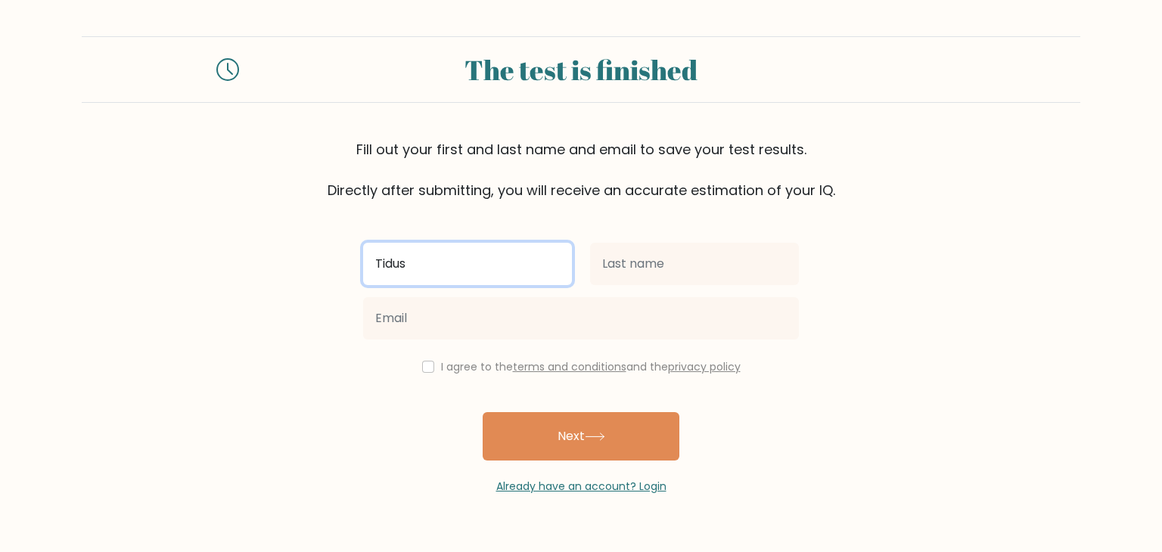
type input "Tidus"
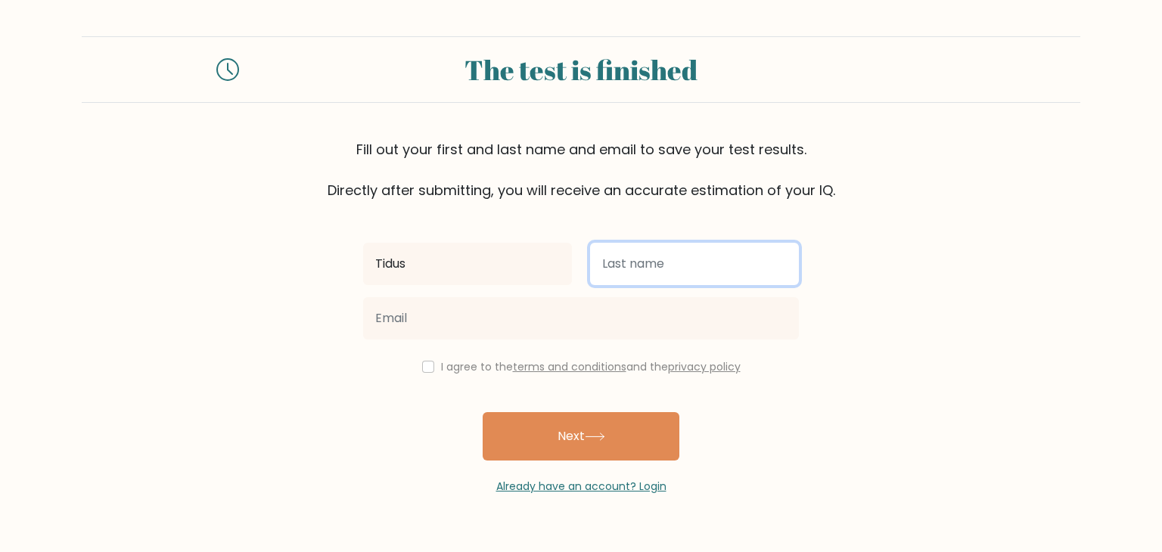
click at [650, 278] on input "text" at bounding box center [694, 264] width 209 height 42
type input "Toh"
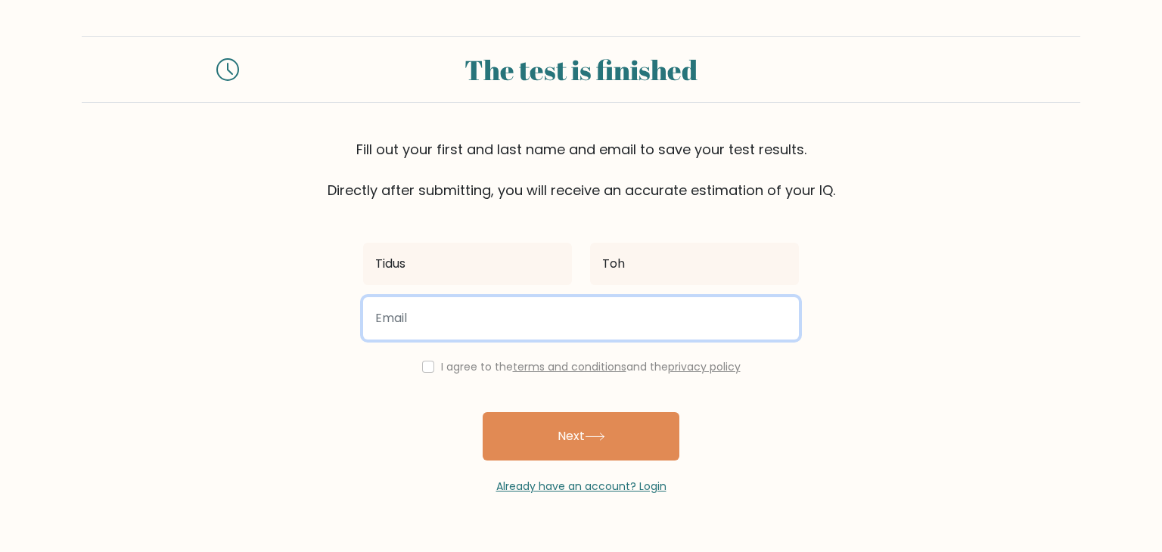
click at [558, 313] on input "email" at bounding box center [581, 318] width 436 height 42
type input "tidus_toh@boonlaysec.moe.edu.sg"
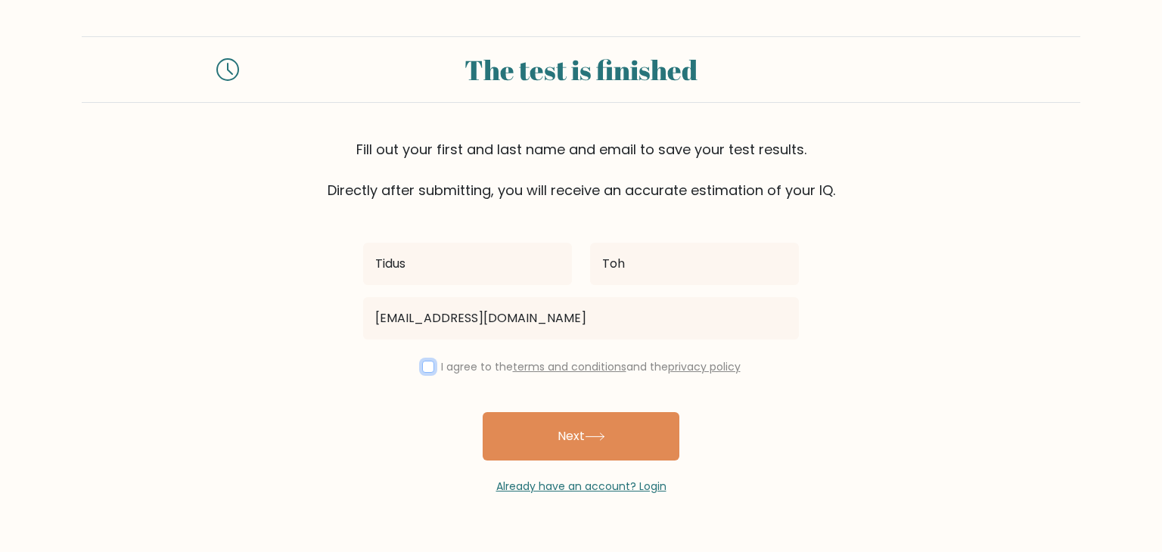
click at [424, 371] on input "checkbox" at bounding box center [428, 367] width 12 height 12
checkbox input "true"
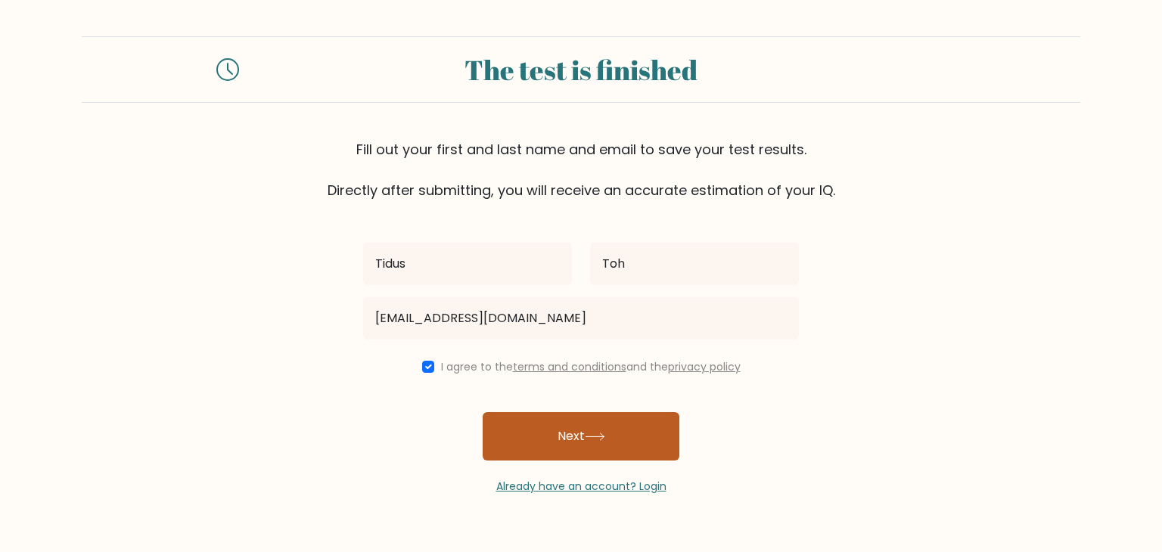
click at [577, 443] on button "Next" at bounding box center [581, 436] width 197 height 48
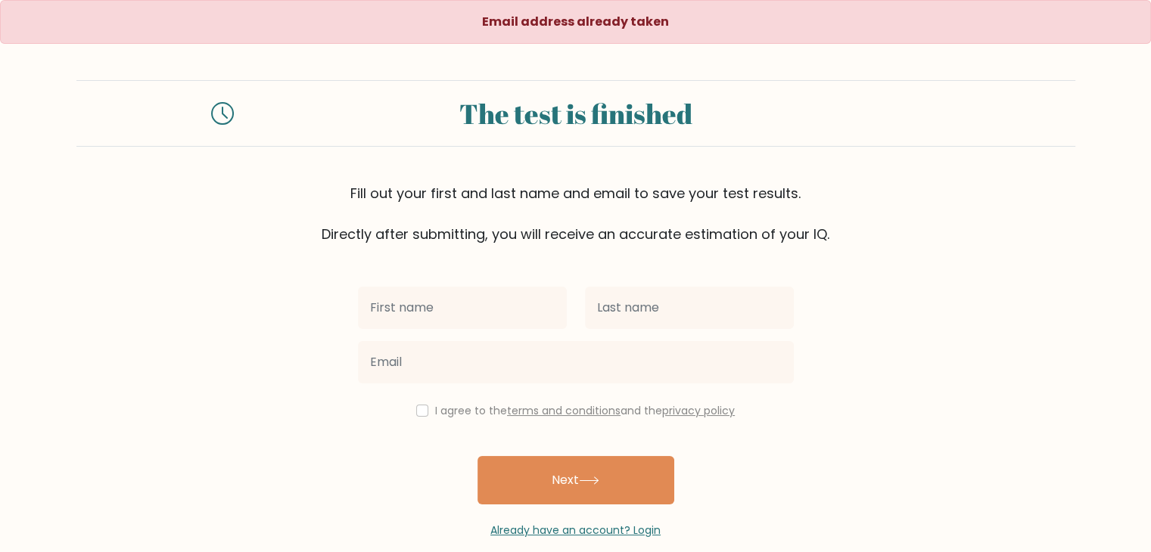
scroll to position [22, 0]
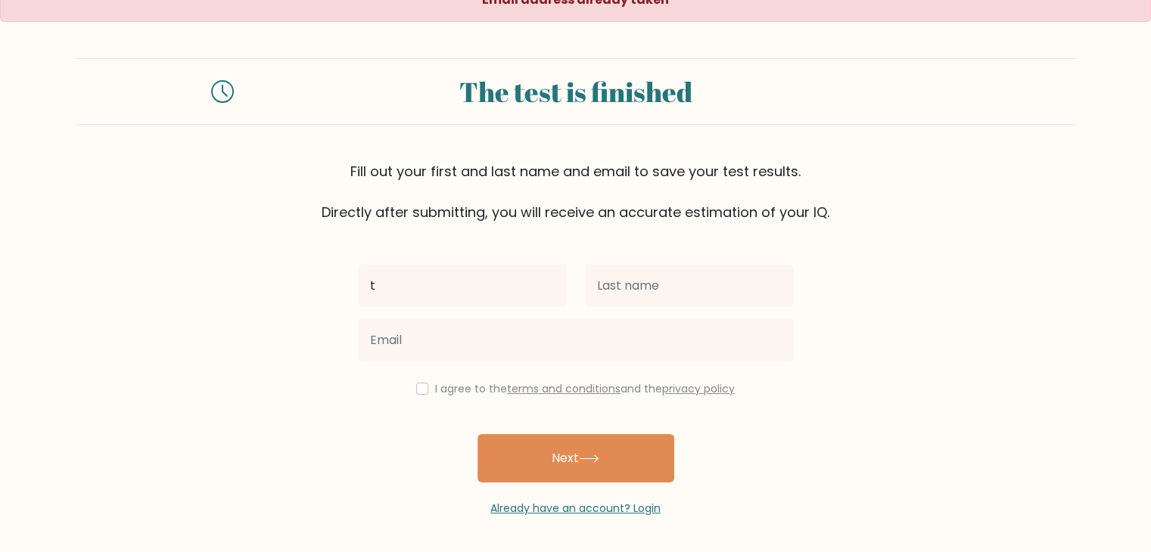
click at [527, 290] on input "t" at bounding box center [462, 286] width 209 height 42
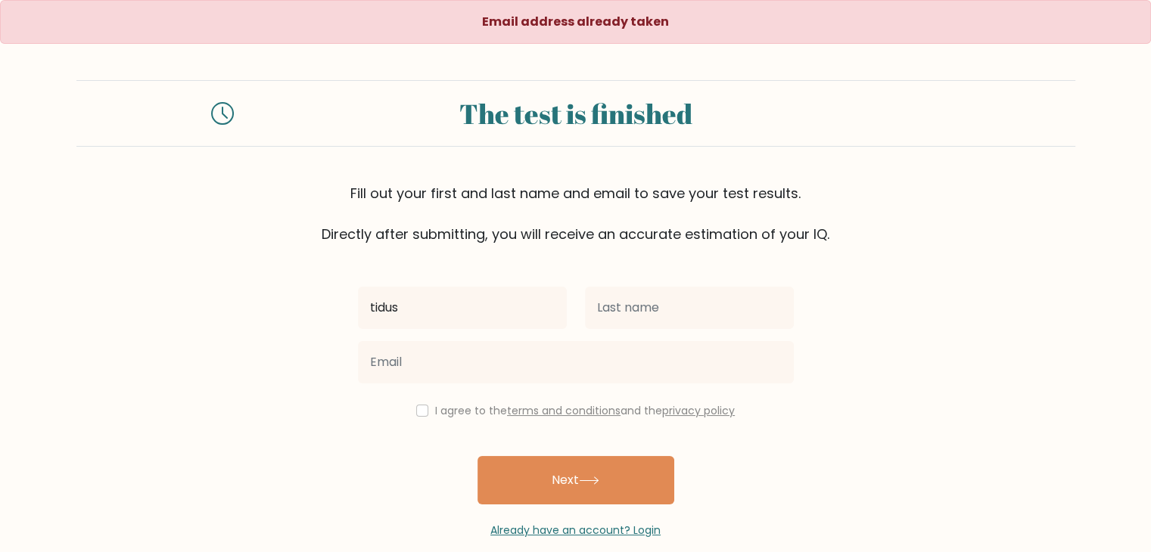
type input "tidus"
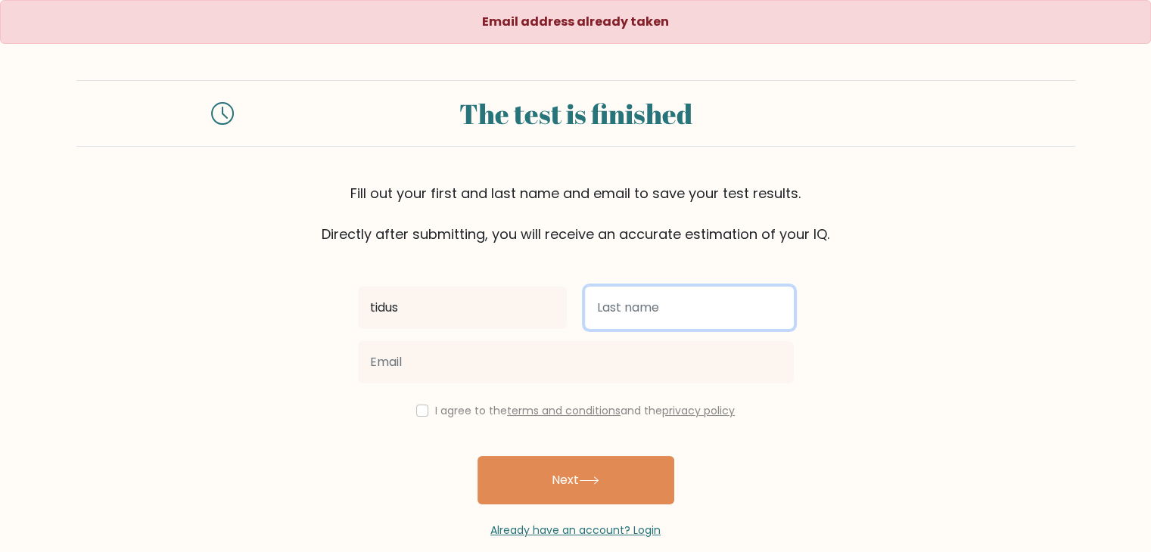
click at [670, 319] on input "text" at bounding box center [689, 308] width 209 height 42
type input "toh"
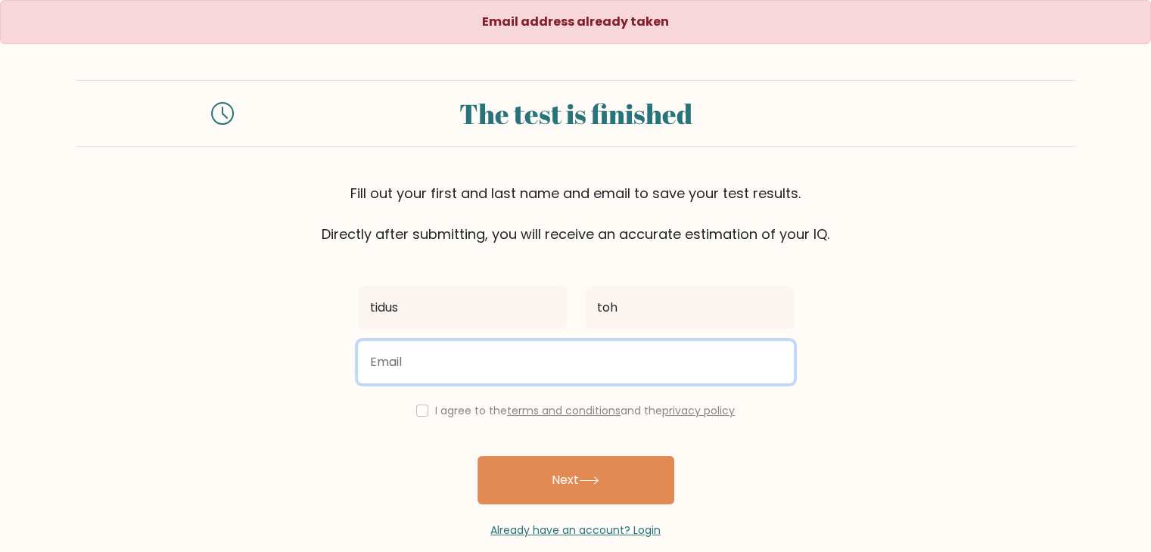
click at [608, 349] on input "email" at bounding box center [576, 362] width 436 height 42
type input "tidustoh.tt@gmail.com"
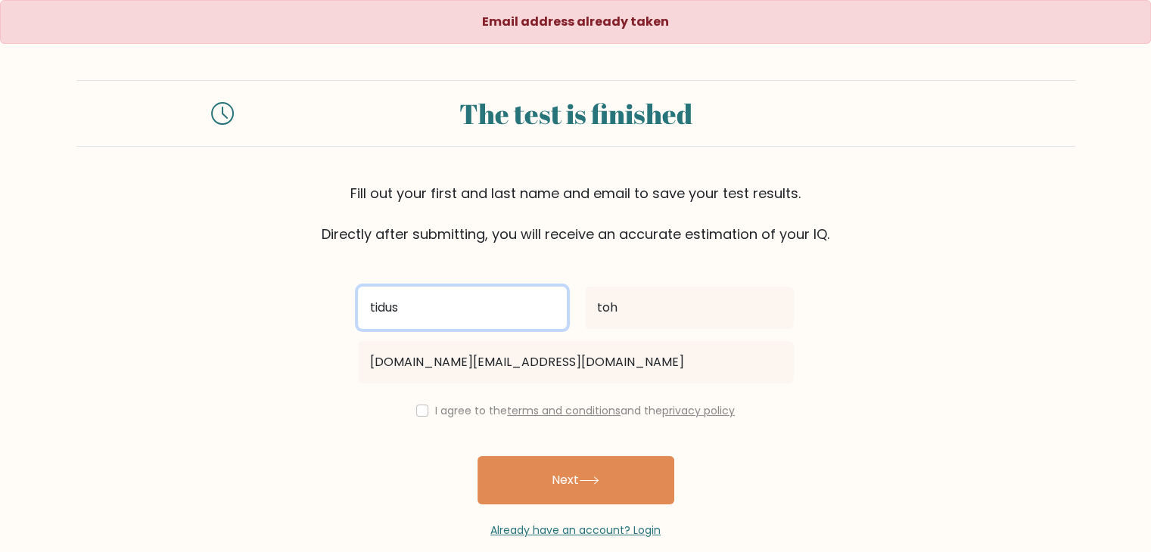
click at [369, 309] on input "tidus" at bounding box center [462, 308] width 209 height 42
click at [378, 307] on input "tidus" at bounding box center [462, 308] width 209 height 42
type input "Tidus"
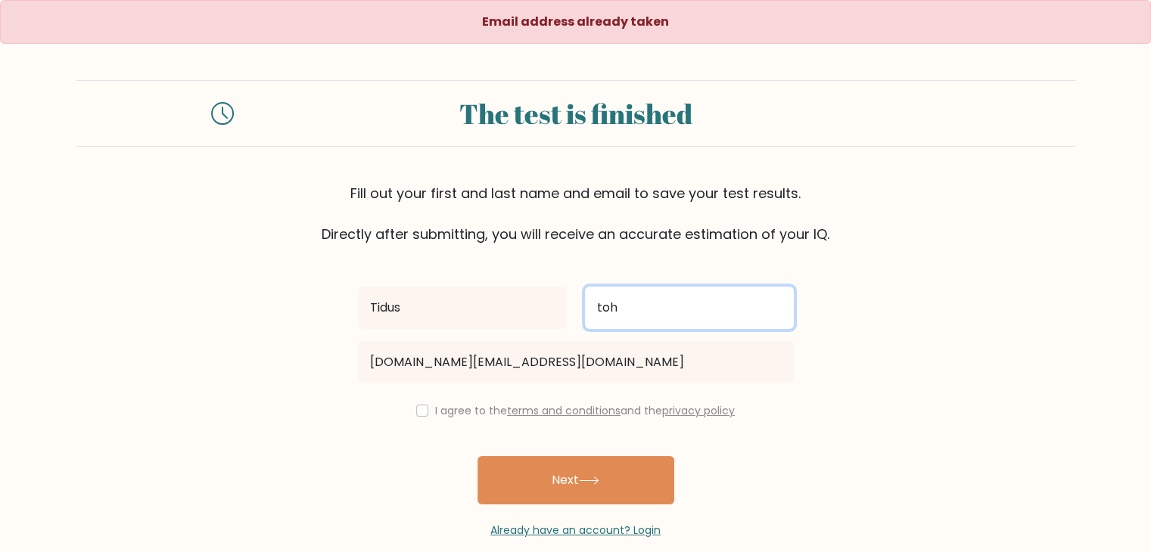
click at [589, 309] on input "toh" at bounding box center [689, 308] width 209 height 42
type input "Toh"
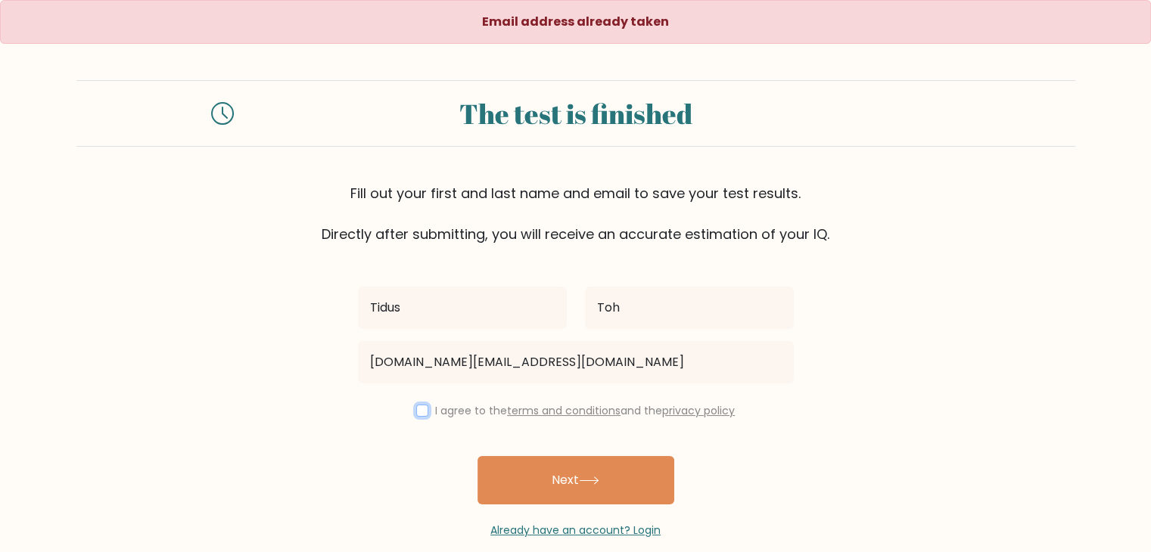
click at [423, 415] on input "checkbox" at bounding box center [422, 411] width 12 height 12
checkbox input "true"
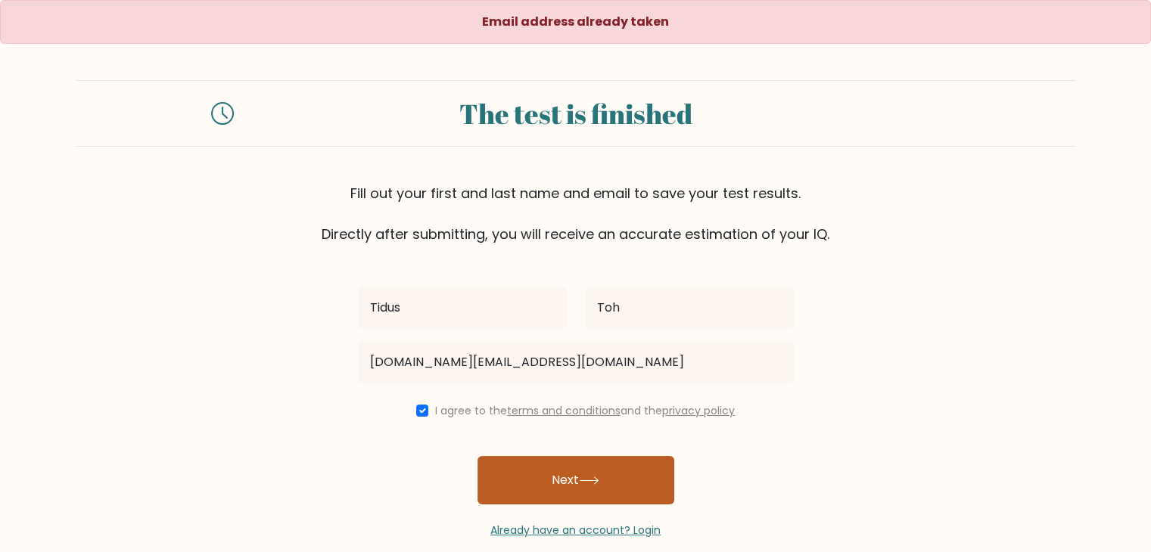
click at [545, 482] on button "Next" at bounding box center [575, 480] width 197 height 48
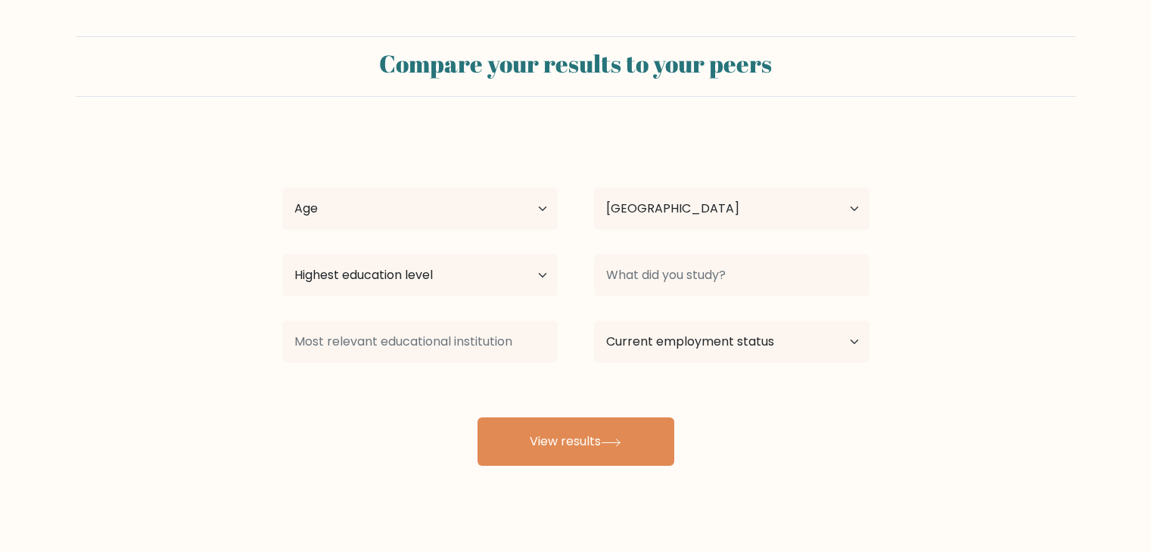
select select "SG"
click at [470, 210] on select "Age Under 18 years old 18-24 years old 25-34 years old 35-44 years old 45-54 ye…" at bounding box center [419, 209] width 275 height 42
select select "min_18"
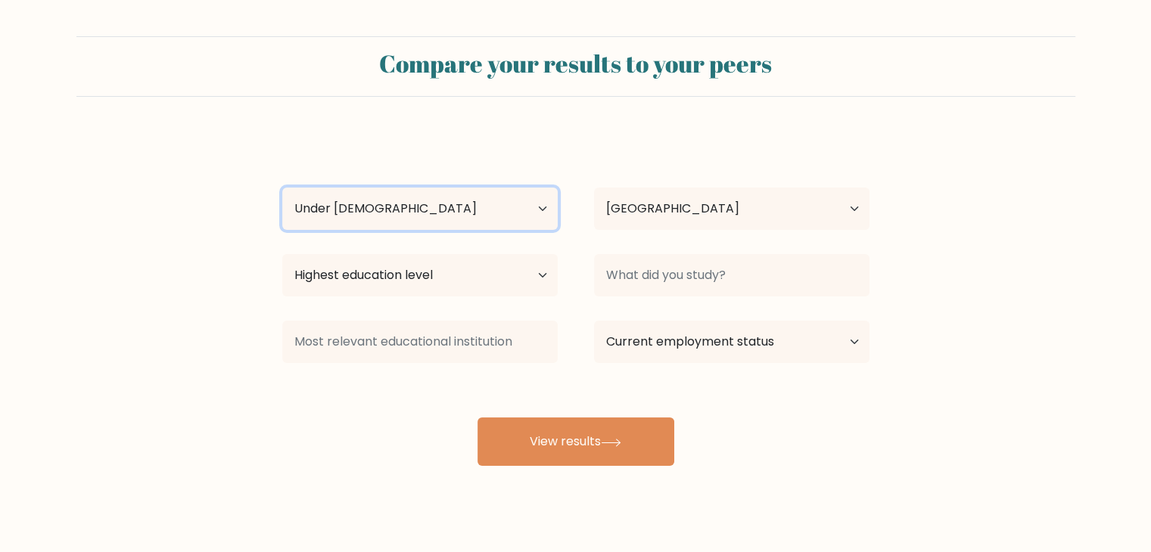
click at [282, 188] on select "Age Under 18 years old 18-24 years old 25-34 years old 35-44 years old 45-54 ye…" at bounding box center [419, 209] width 275 height 42
click at [461, 197] on select "Age Under 18 years old 18-24 years old 25-34 years old 35-44 years old 45-54 ye…" at bounding box center [419, 209] width 275 height 42
click at [467, 204] on select "Age Under 18 years old 18-24 years old 25-34 years old 35-44 years old 45-54 ye…" at bounding box center [419, 209] width 275 height 42
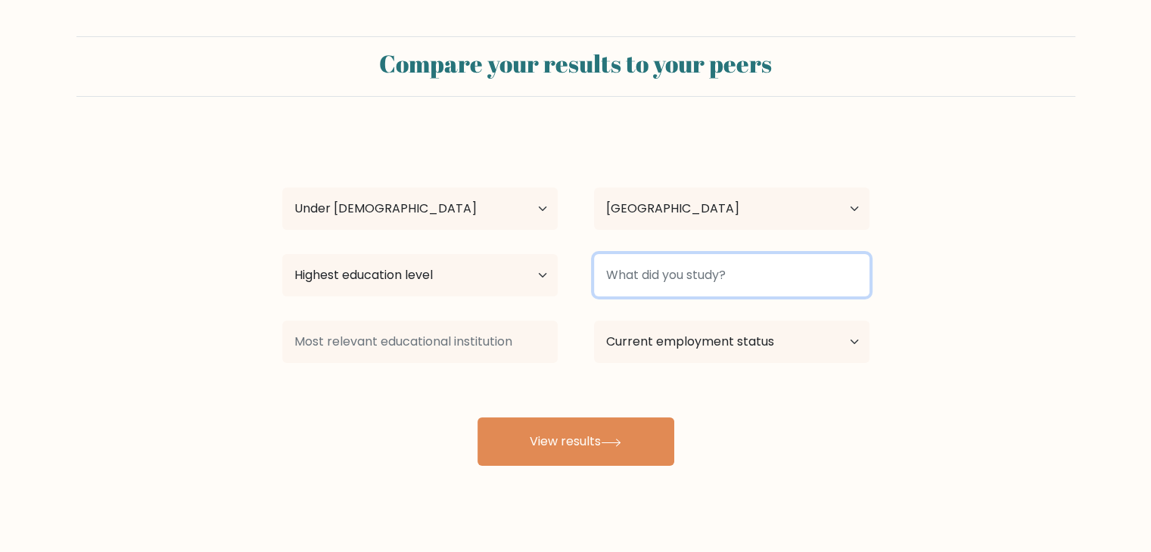
click at [778, 279] on input at bounding box center [731, 275] width 275 height 42
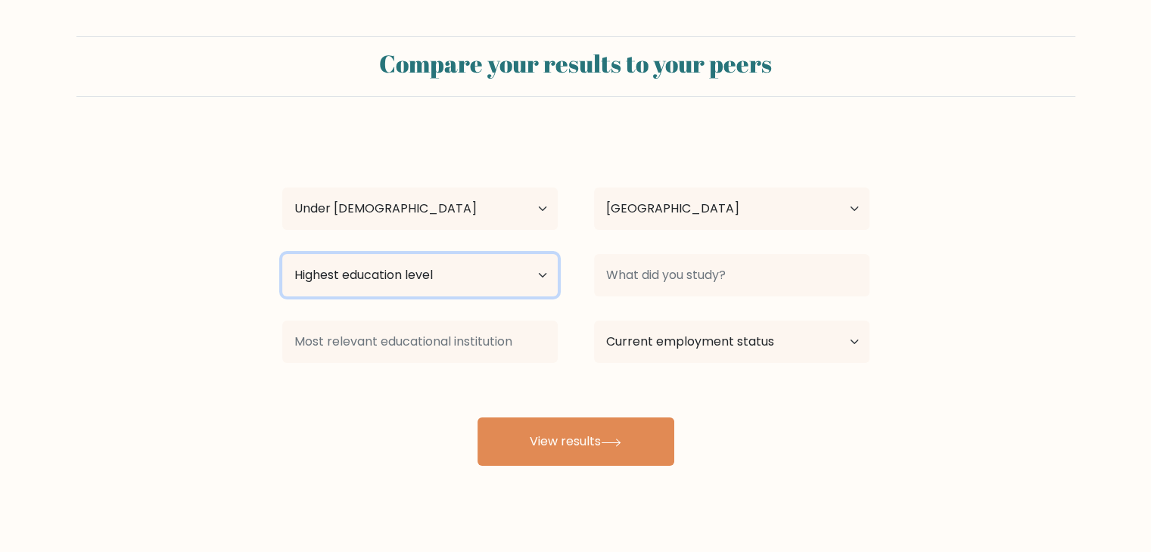
click at [487, 285] on select "Highest education level No schooling Primary Lower Secondary Upper Secondary Oc…" at bounding box center [419, 275] width 275 height 42
select select "upper_secondary"
click at [282, 254] on select "Highest education level No schooling Primary Lower Secondary Upper Secondary Oc…" at bounding box center [419, 275] width 275 height 42
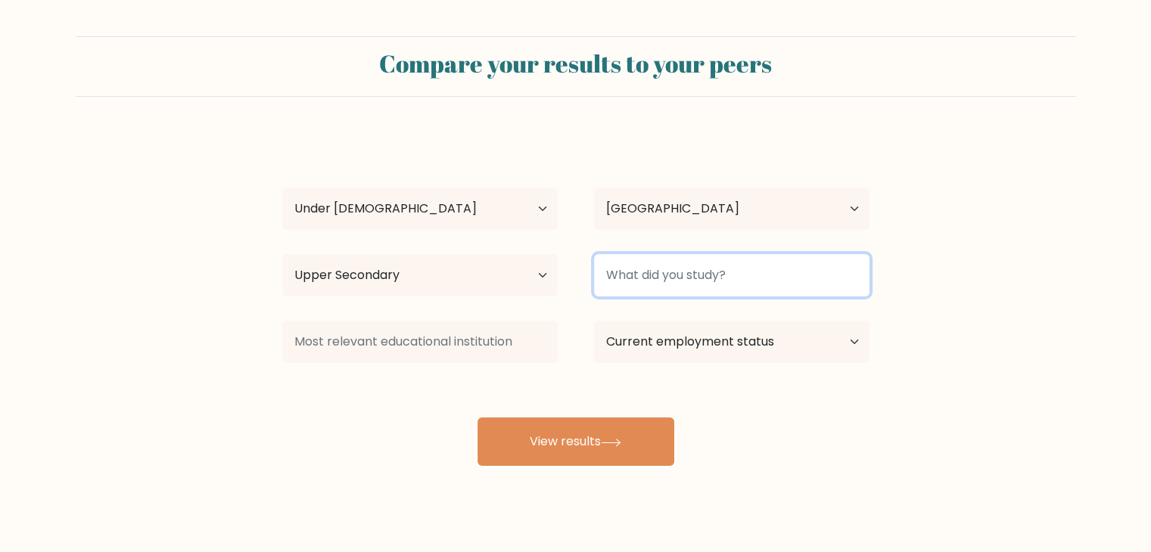
click at [763, 282] on input at bounding box center [731, 275] width 275 height 42
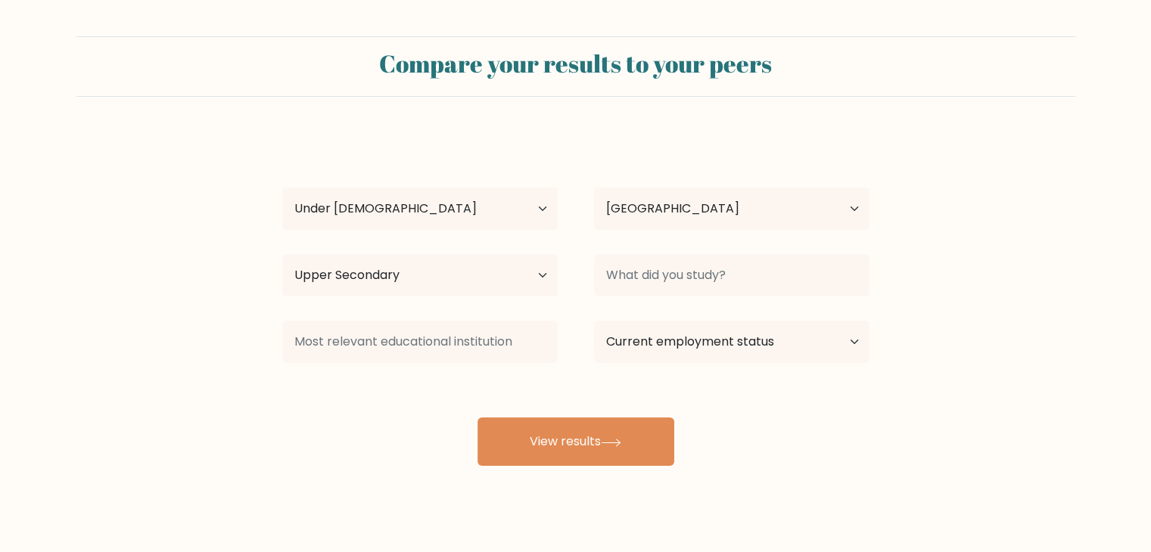
click at [931, 328] on form "Compare your results to your peers Tidus Toh Age Under 18 years old 18-24 years…" at bounding box center [575, 251] width 1151 height 430
click at [810, 341] on select "Current employment status Employed Student Retired Other / prefer not to answer" at bounding box center [731, 342] width 275 height 42
select select "student"
click at [594, 321] on select "Current employment status Employed Student Retired Other / prefer not to answer" at bounding box center [731, 342] width 275 height 42
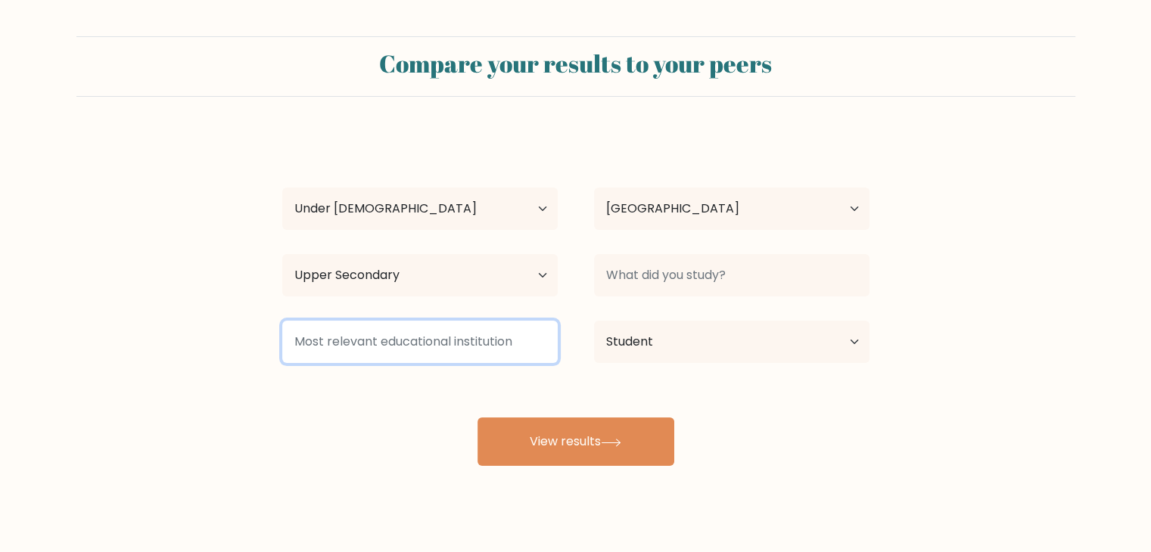
click at [459, 356] on input at bounding box center [419, 342] width 275 height 42
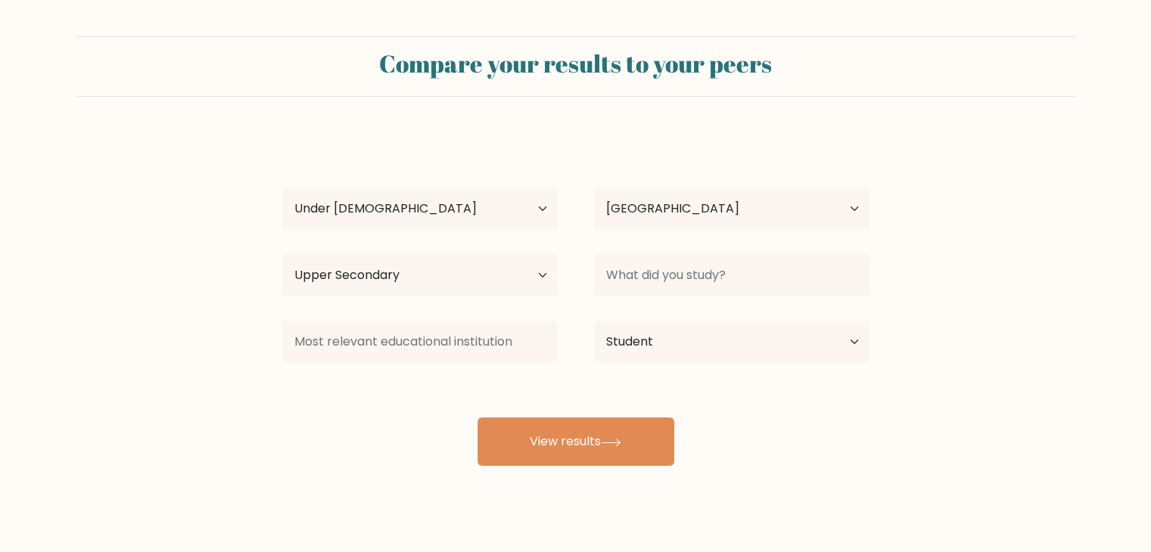
click at [720, 400] on div "Tidus Toh Age Under 18 years old 18-24 years old 25-34 years old 35-44 years ol…" at bounding box center [575, 299] width 605 height 333
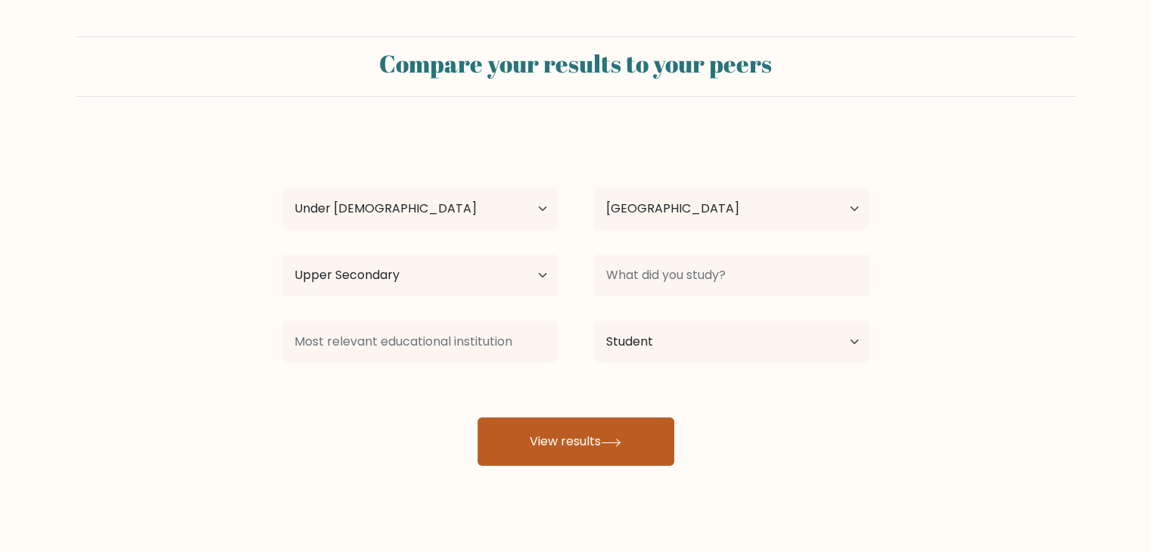
click at [624, 428] on button "View results" at bounding box center [575, 442] width 197 height 48
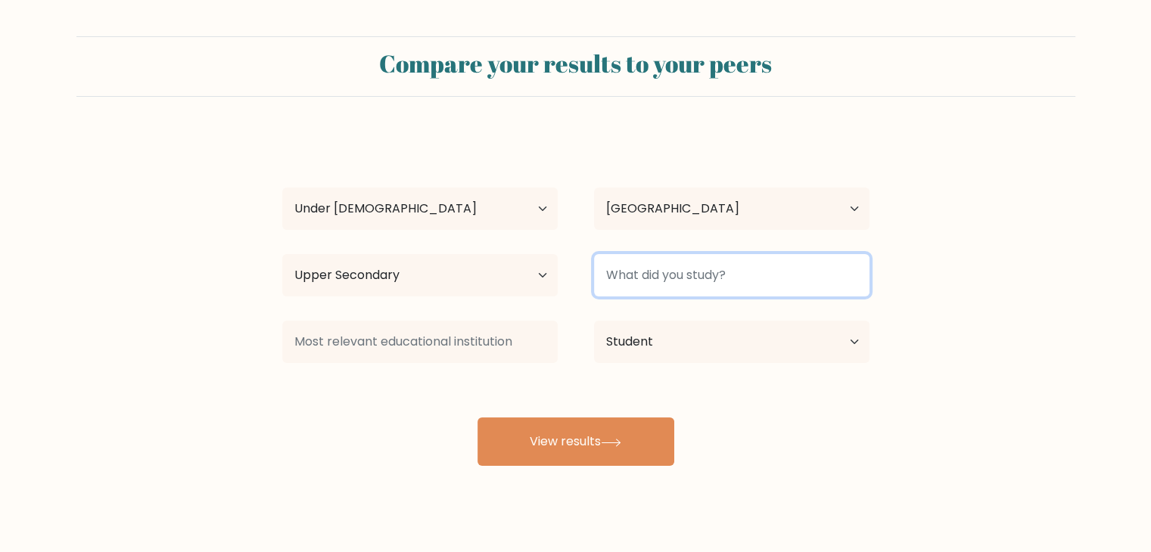
click at [778, 285] on input at bounding box center [731, 275] width 275 height 42
click at [800, 286] on input at bounding box center [731, 275] width 275 height 42
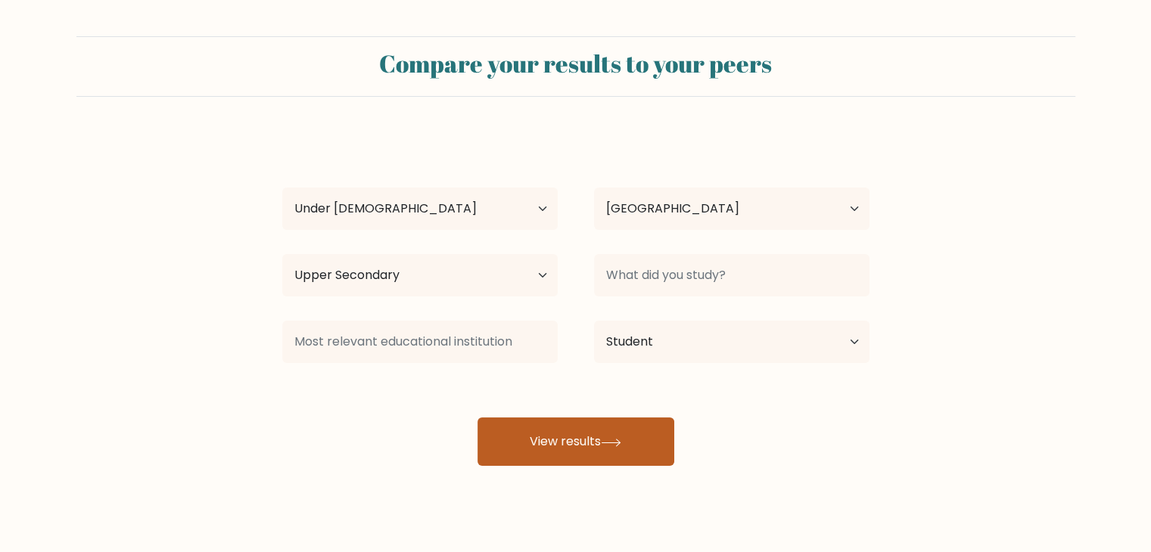
click at [626, 421] on button "View results" at bounding box center [575, 442] width 197 height 48
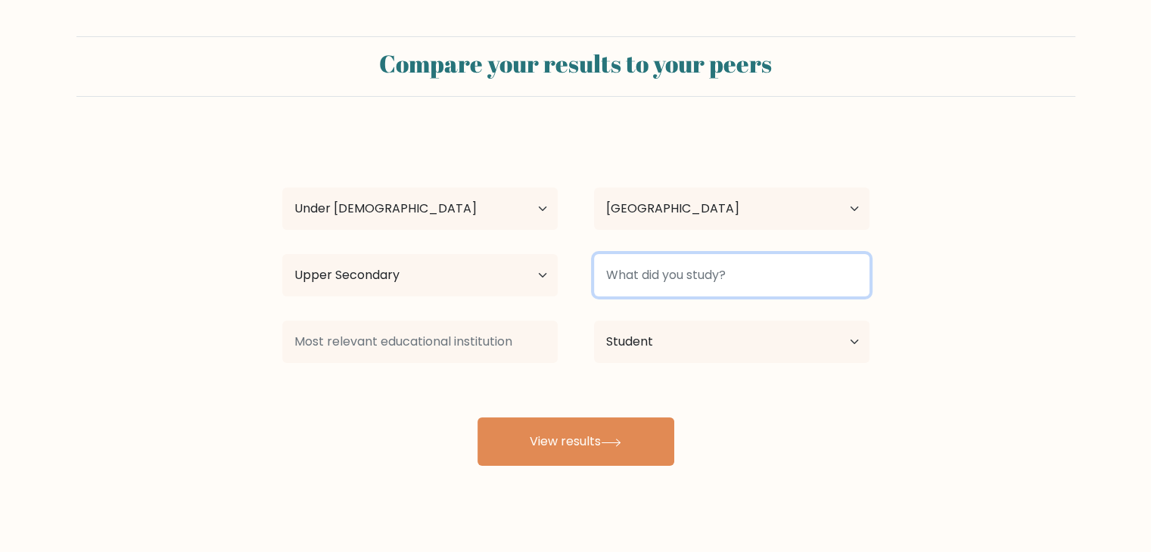
click at [711, 275] on input at bounding box center [731, 275] width 275 height 42
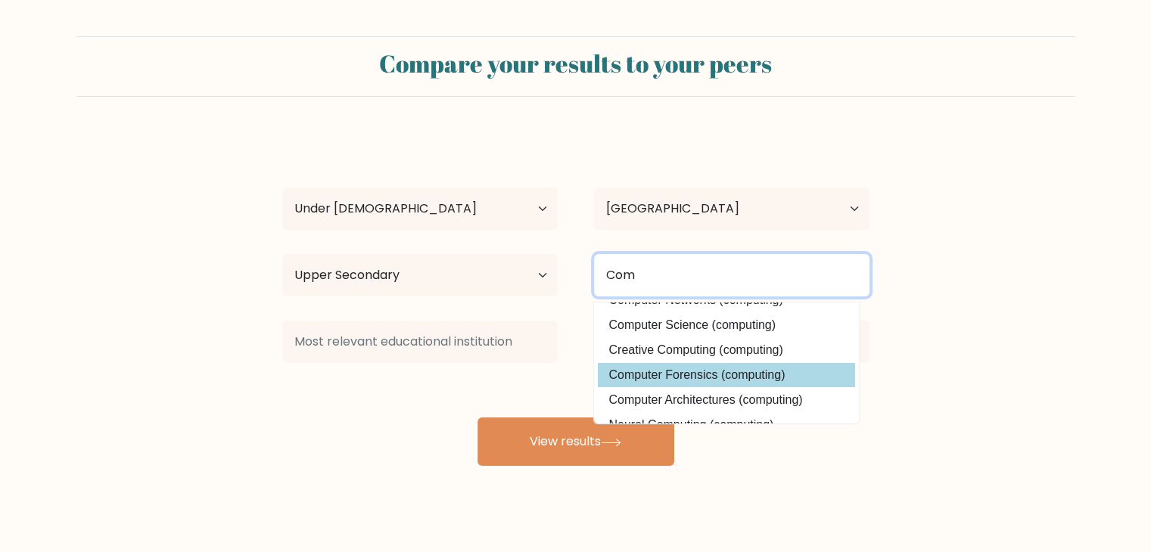
scroll to position [66, 0]
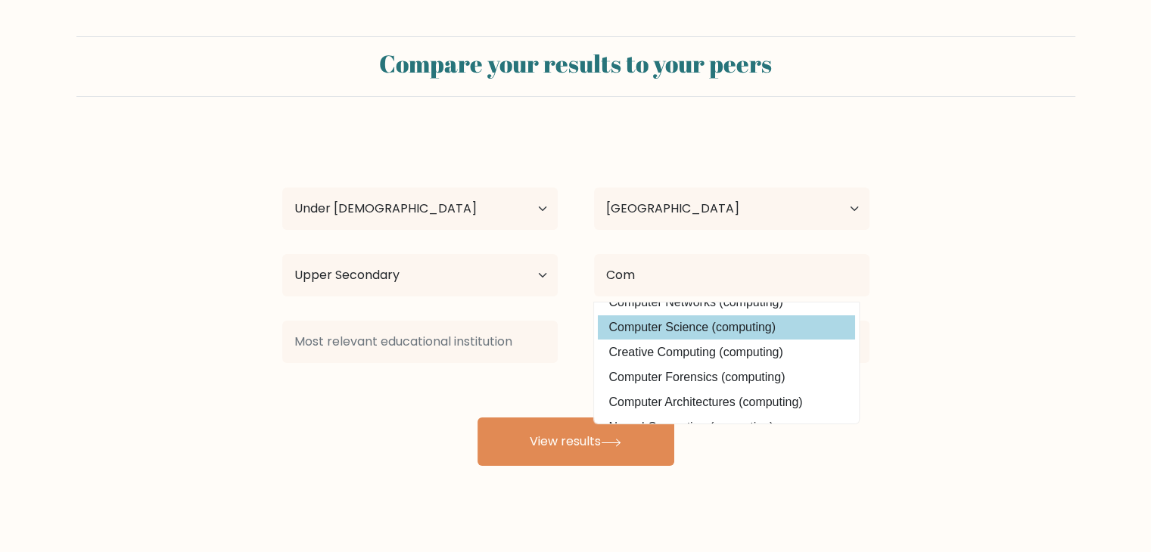
click at [667, 325] on div "Tidus Toh Age Under 18 years old 18-24 years old 25-34 years old 35-44 years ol…" at bounding box center [575, 299] width 605 height 333
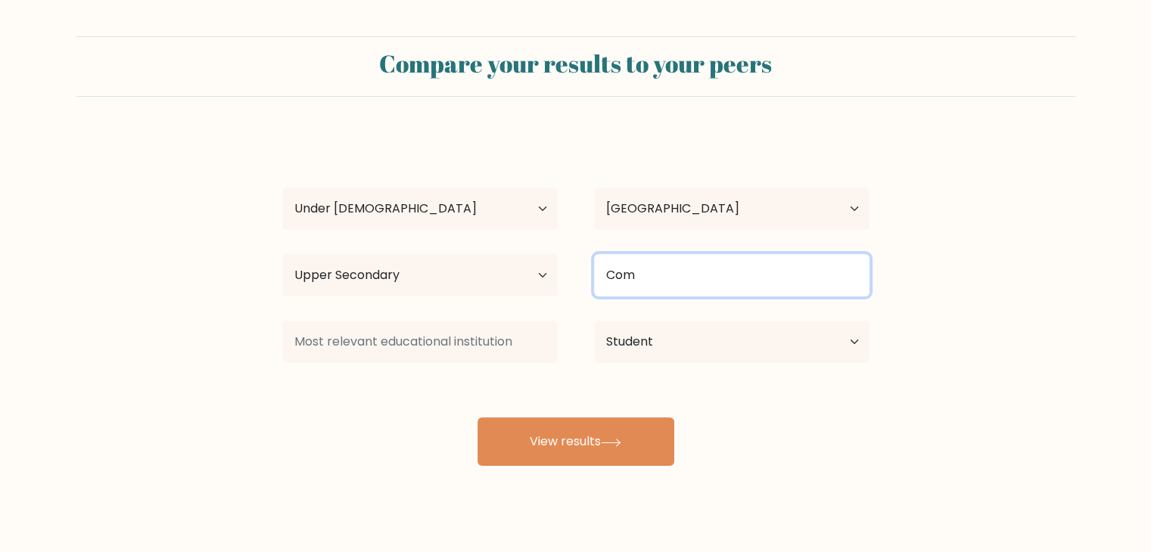
click at [702, 269] on input "Com" at bounding box center [731, 275] width 275 height 42
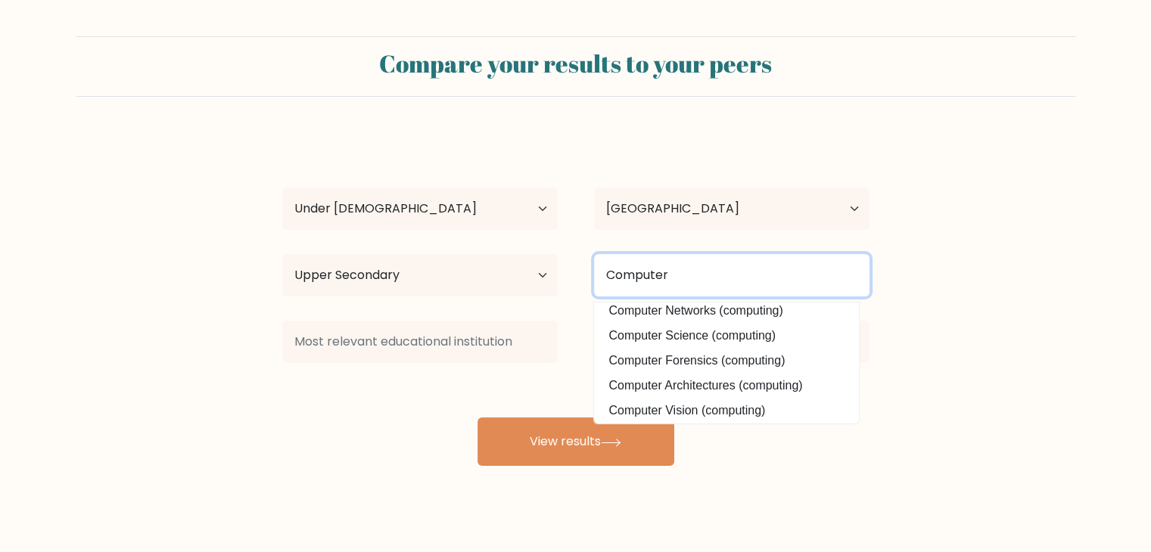
scroll to position [0, 0]
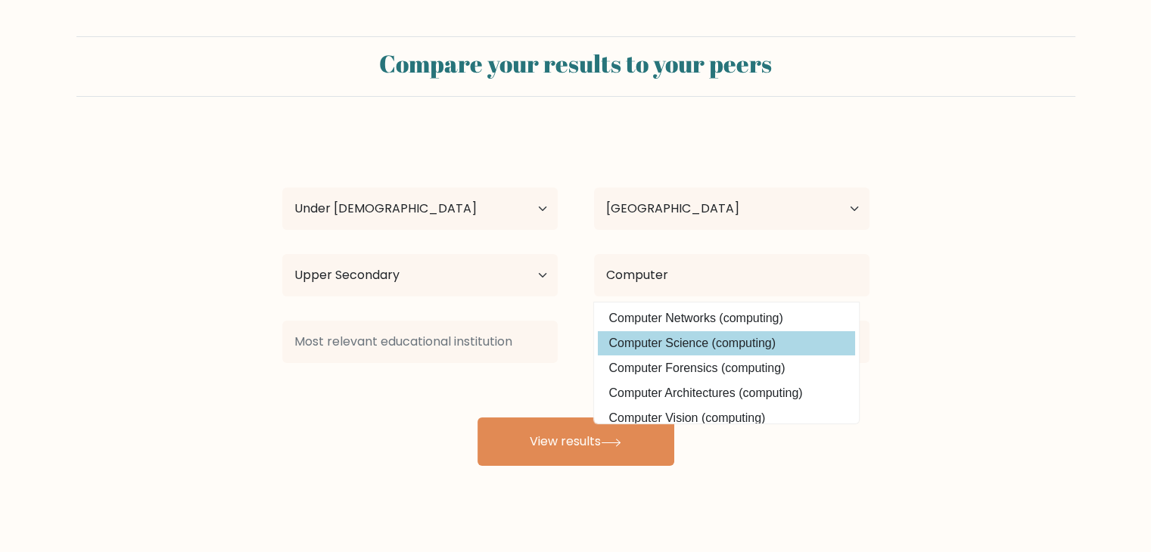
click at [686, 340] on div "Tidus Toh Age Under 18 years old 18-24 years old 25-34 years old 35-44 years ol…" at bounding box center [575, 299] width 605 height 333
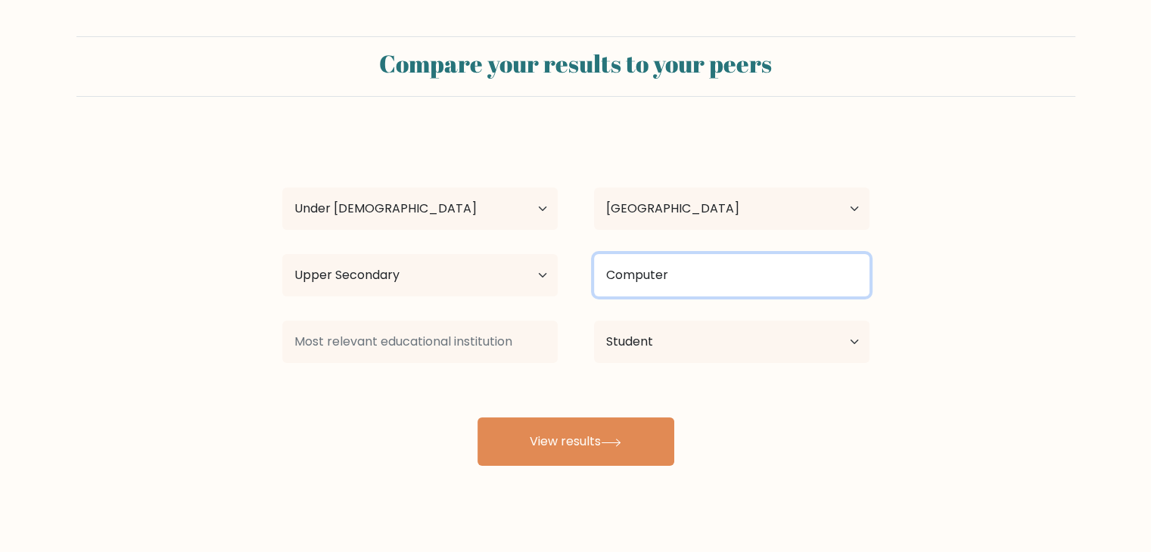
click at [680, 291] on input "Computer" at bounding box center [731, 275] width 275 height 42
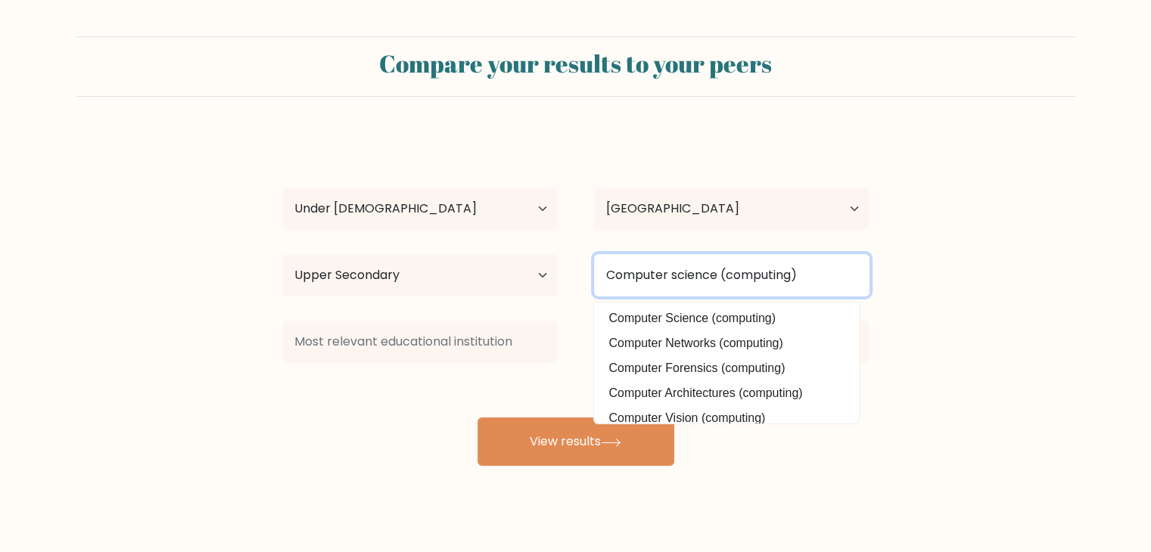
click at [681, 271] on input "Computer science (computing)" at bounding box center [731, 275] width 275 height 42
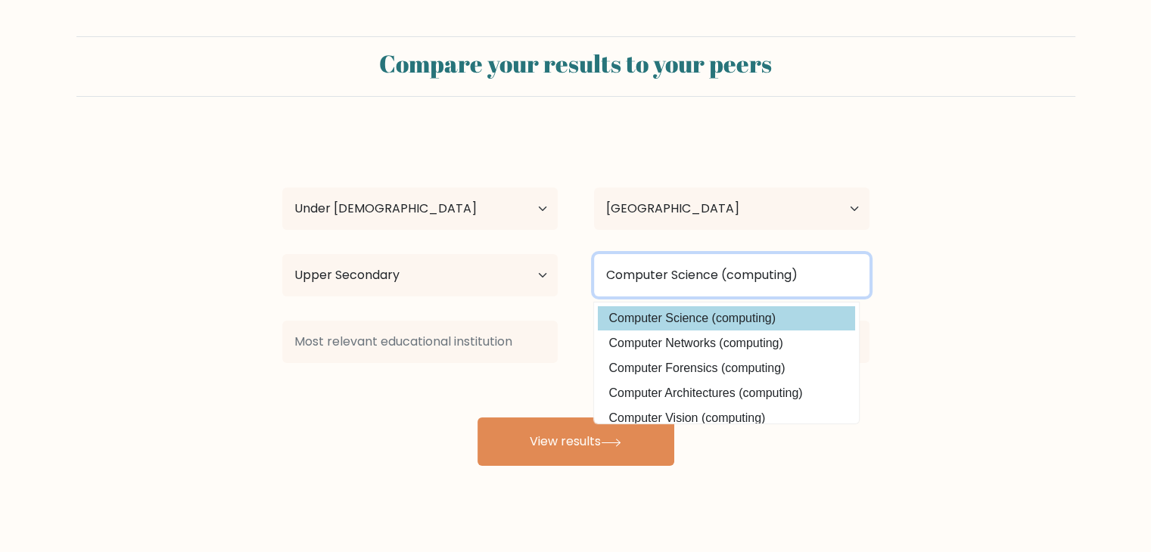
type input "Computer Science (computing)"
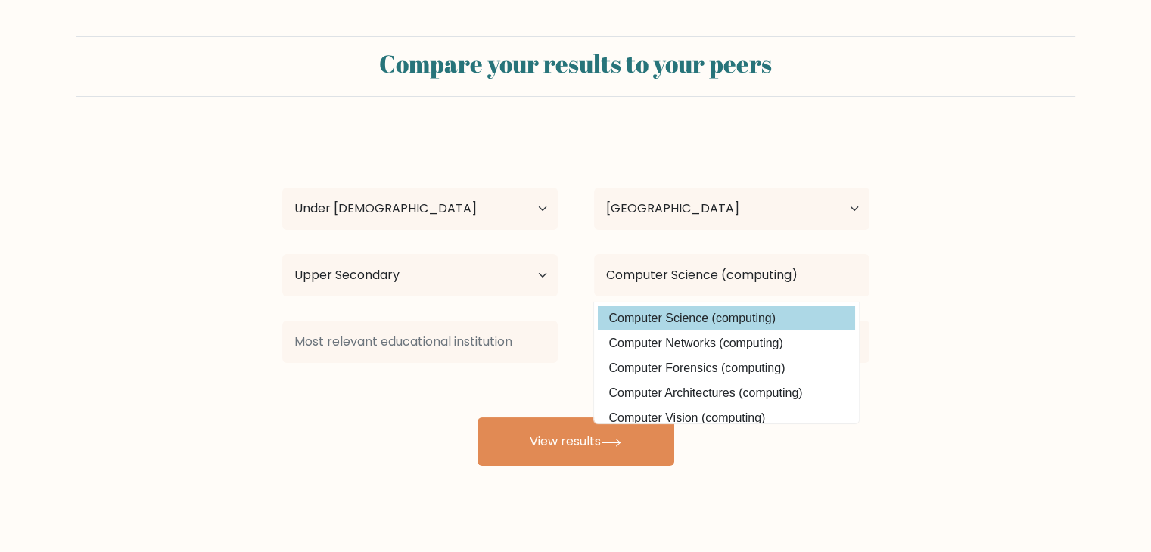
click at [716, 316] on div "Tidus Toh Age Under 18 years old 18-24 years old 25-34 years old 35-44 years ol…" at bounding box center [575, 299] width 605 height 333
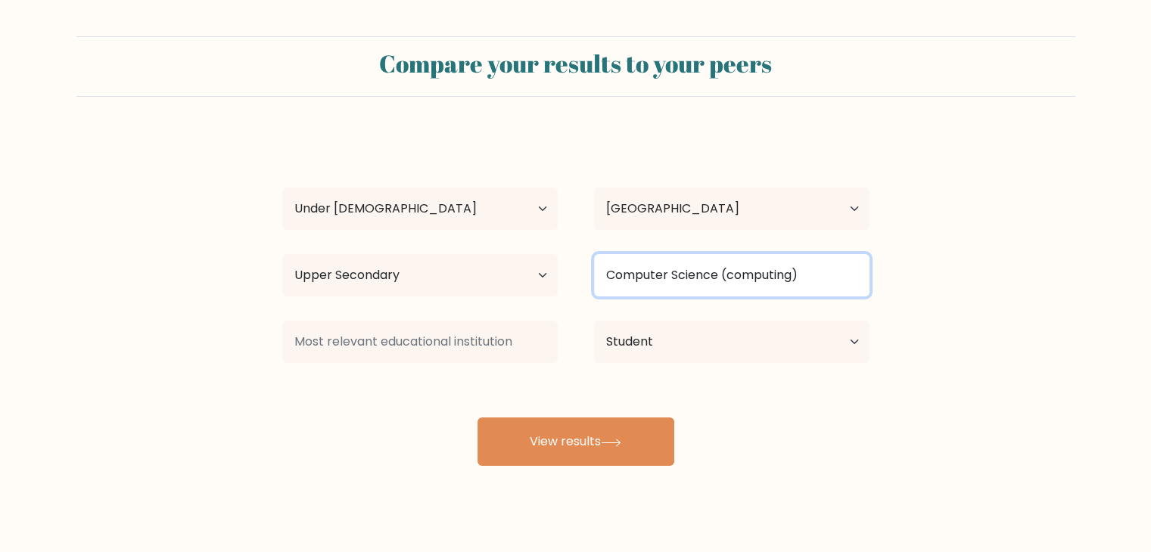
click at [822, 269] on input "Computer Science (computing)" at bounding box center [731, 275] width 275 height 42
click at [477, 418] on button "View results" at bounding box center [575, 442] width 197 height 48
click at [822, 269] on input "Computer Science (computing)" at bounding box center [731, 275] width 275 height 42
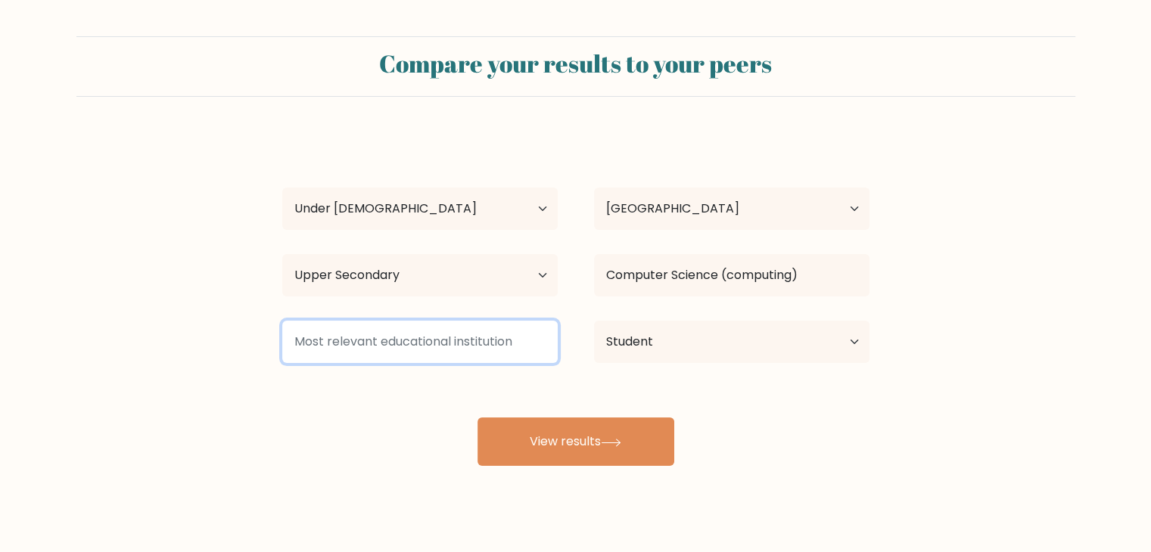
click at [444, 350] on input at bounding box center [419, 342] width 275 height 42
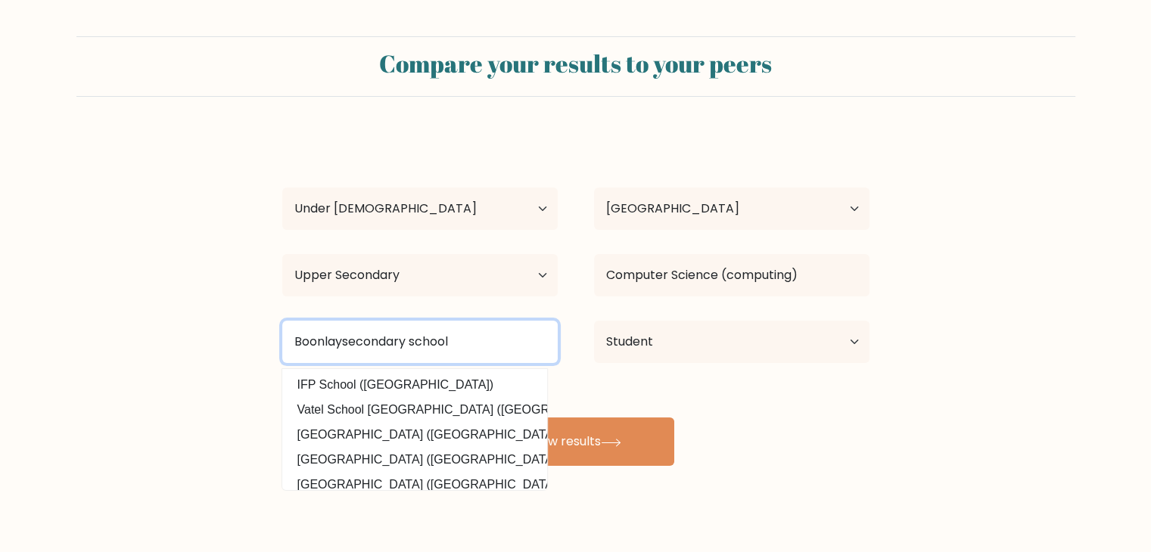
click at [343, 344] on input "Boonlaysecondary school" at bounding box center [419, 342] width 275 height 42
click at [348, 341] on input "Boonlay secondary school" at bounding box center [419, 342] width 275 height 42
click at [354, 342] on input "Boonlay secondary school" at bounding box center [419, 342] width 275 height 42
click at [322, 340] on input "Boonlay Secondary school" at bounding box center [419, 342] width 275 height 42
drag, startPoint x: 474, startPoint y: 341, endPoint x: 327, endPoint y: 349, distance: 147.8
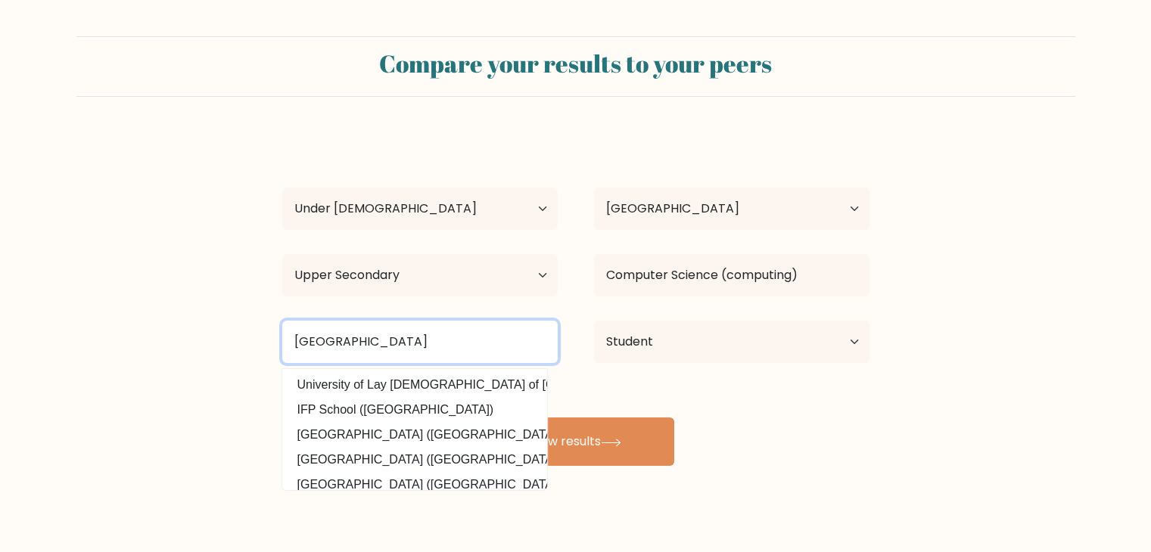
click at [327, 349] on input "Boon lay Secondary school" at bounding box center [419, 342] width 275 height 42
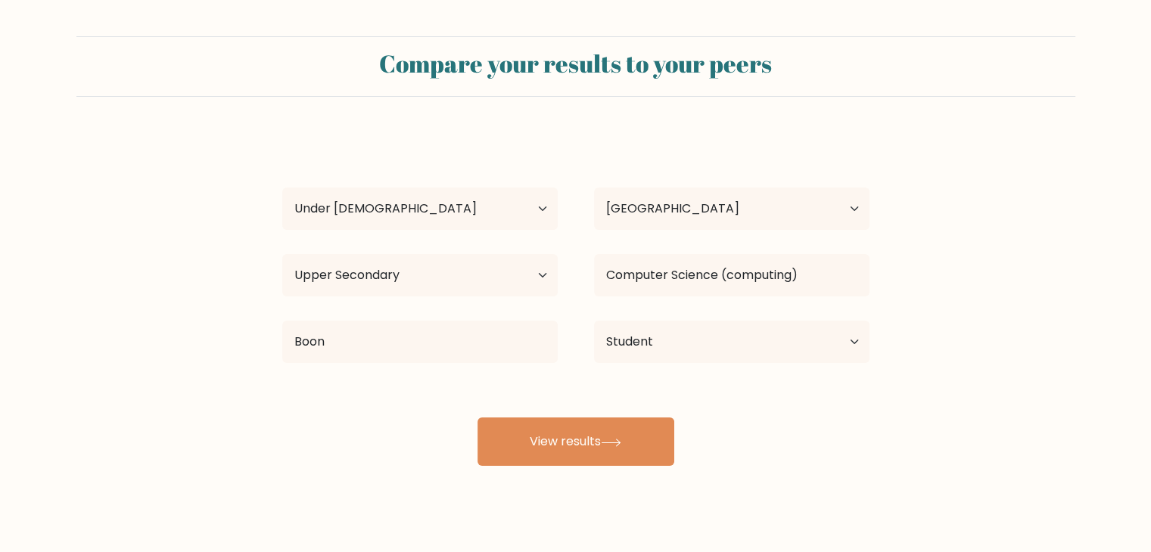
drag, startPoint x: 406, startPoint y: 374, endPoint x: 588, endPoint y: 381, distance: 182.5
click at [588, 381] on div "Tidus Toh Age Under 18 years old 18-24 years old 25-34 years old 35-44 years ol…" at bounding box center [575, 299] width 605 height 333
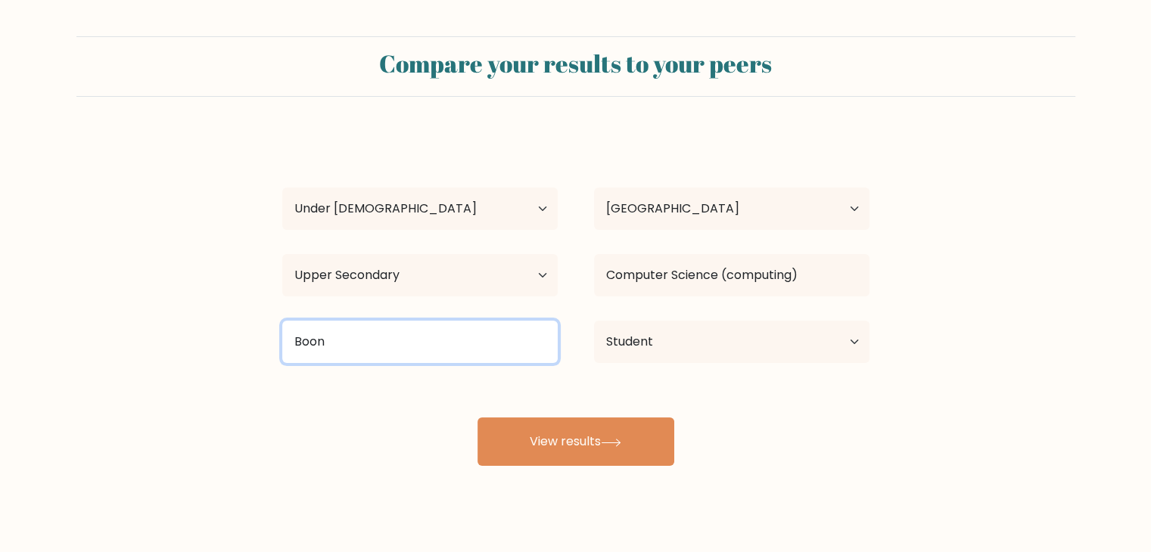
click at [469, 349] on input "Boon" at bounding box center [419, 342] width 275 height 42
type input "B"
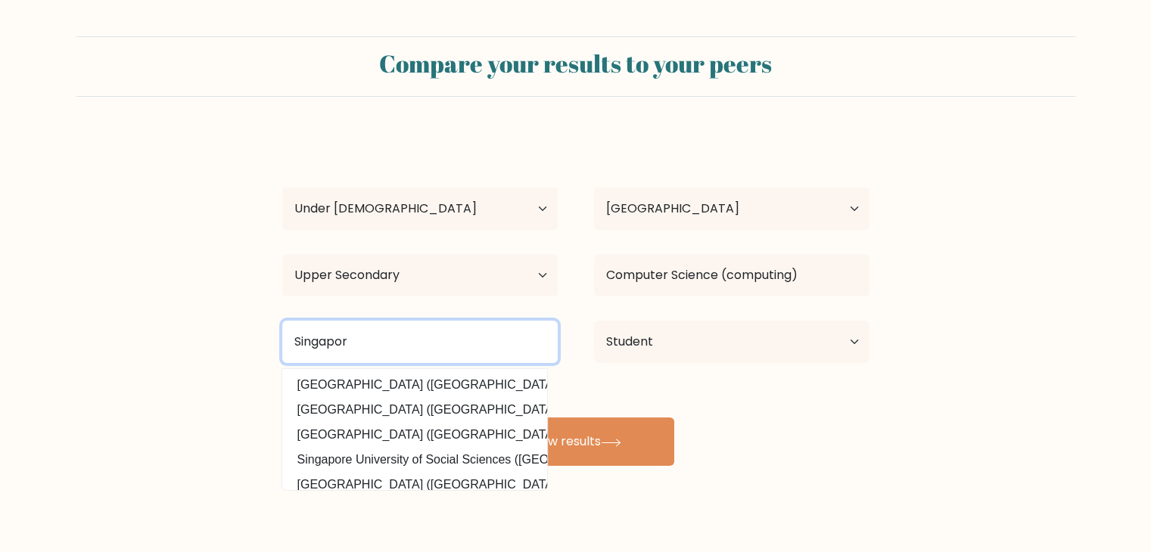
type input "[GEOGRAPHIC_DATA]"
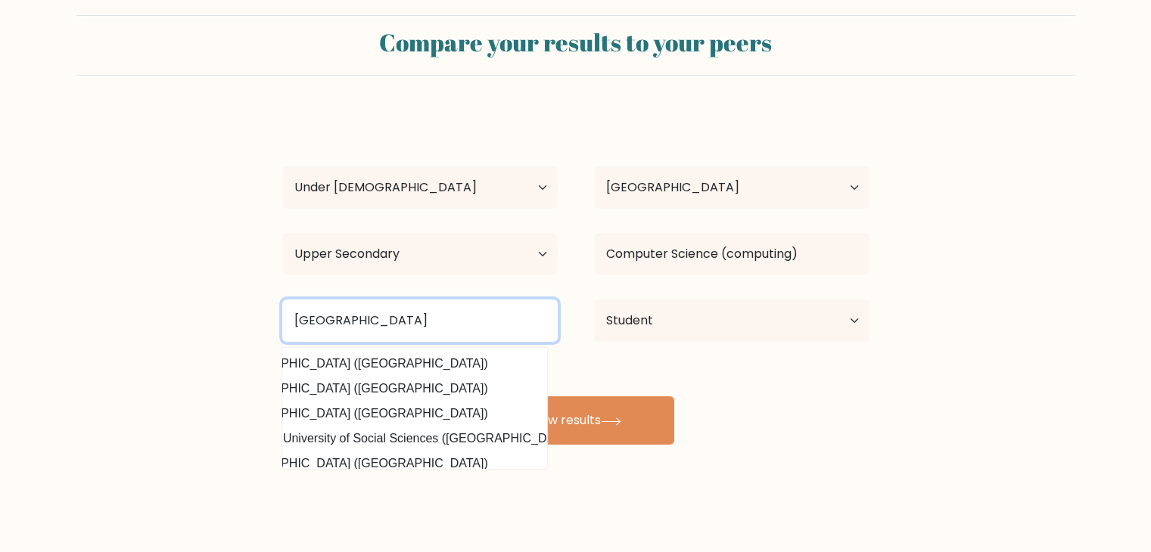
scroll to position [0, 82]
drag, startPoint x: 522, startPoint y: 323, endPoint x: 198, endPoint y: 338, distance: 324.2
click at [198, 338] on form "Compare your results to your peers Tidus Toh Age Under 18 years old 18-24 years…" at bounding box center [575, 230] width 1151 height 430
type input "Boon Lay Secondary School"
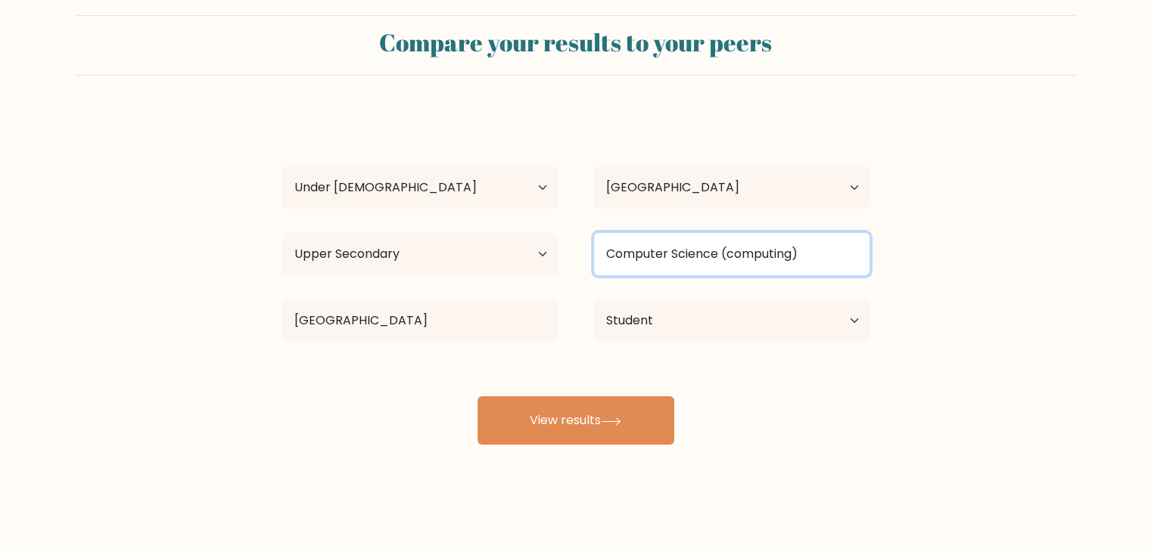
click at [791, 256] on input "Computer Science (computing)" at bounding box center [731, 254] width 275 height 42
drag, startPoint x: 823, startPoint y: 261, endPoint x: 555, endPoint y: 287, distance: 269.1
click at [555, 287] on div "Tidus Toh Age Under 18 years old 18-24 years old 25-34 years old 35-44 years ol…" at bounding box center [575, 278] width 605 height 333
type input "."
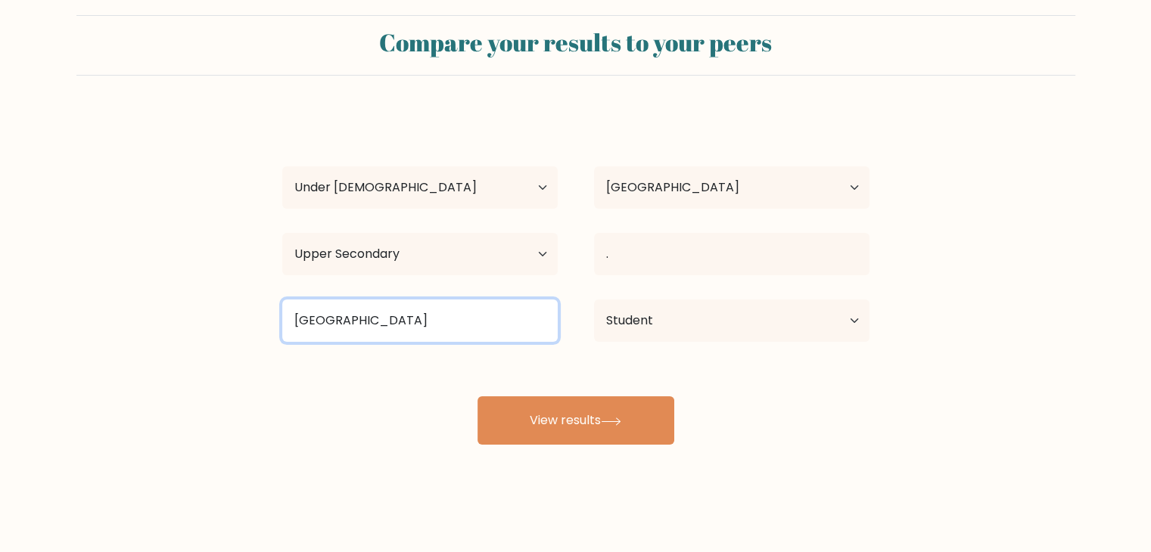
drag, startPoint x: 534, startPoint y: 309, endPoint x: 200, endPoint y: 288, distance: 335.1
click at [200, 288] on form "Compare your results to your peers Tidus Toh Age Under 18 years old 18-24 years…" at bounding box center [575, 230] width 1151 height 430
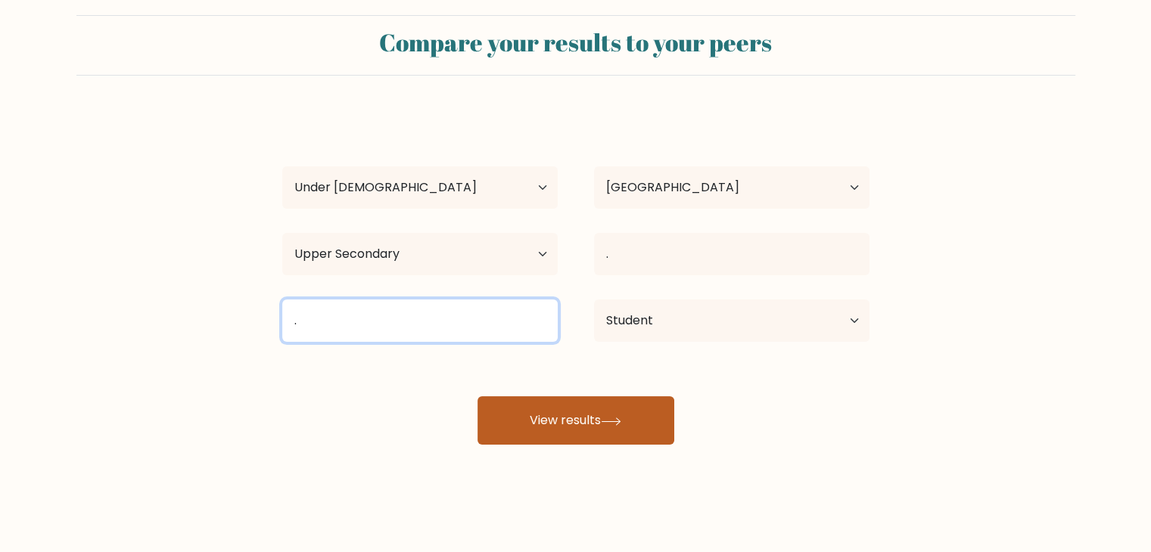
type input "."
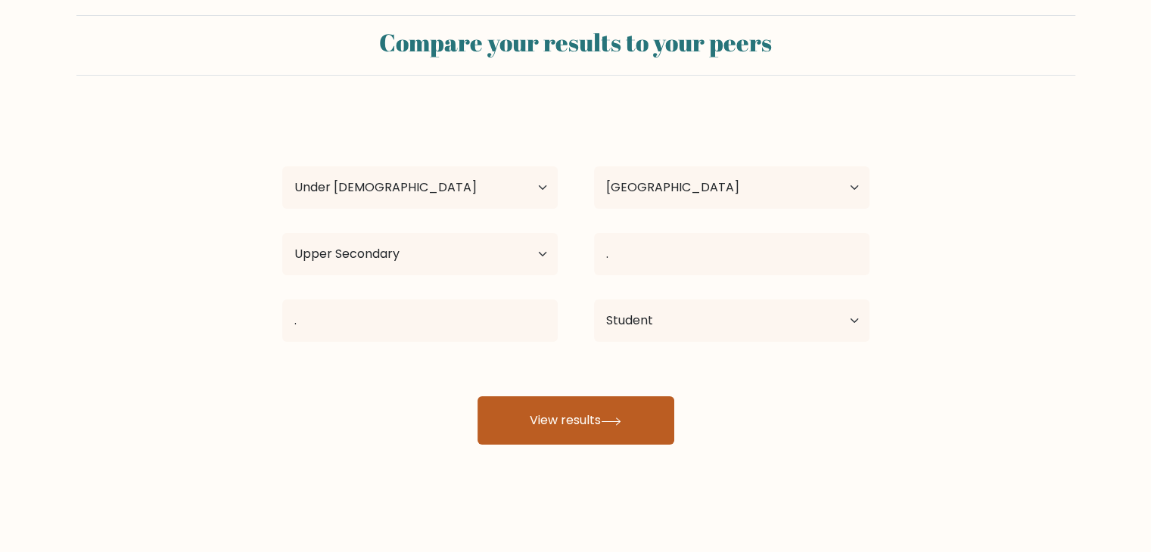
click at [620, 418] on icon at bounding box center [611, 421] width 18 height 7
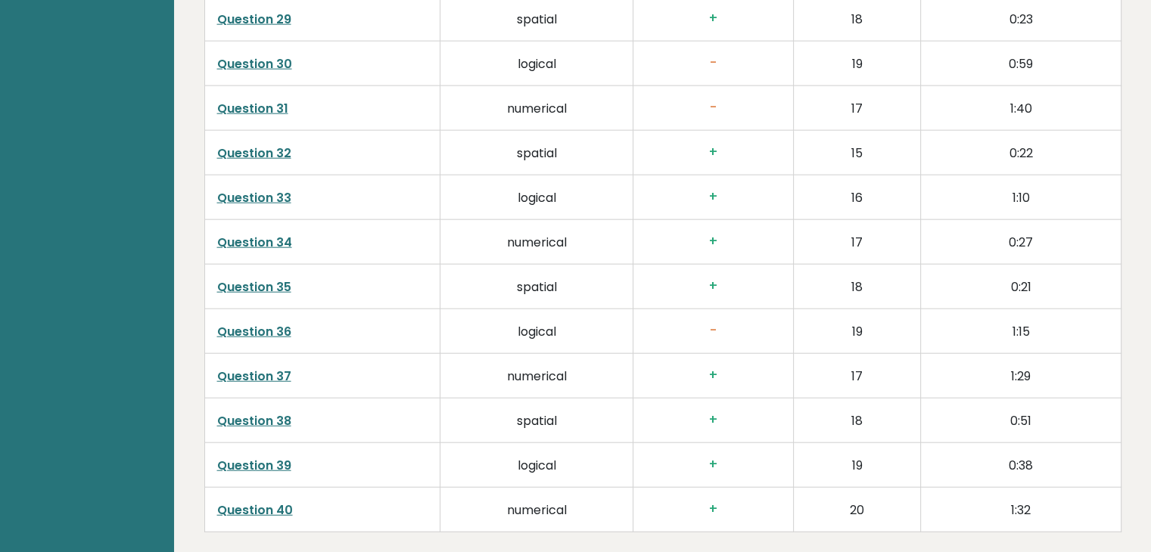
scroll to position [3865, 0]
